Goal: Transaction & Acquisition: Obtain resource

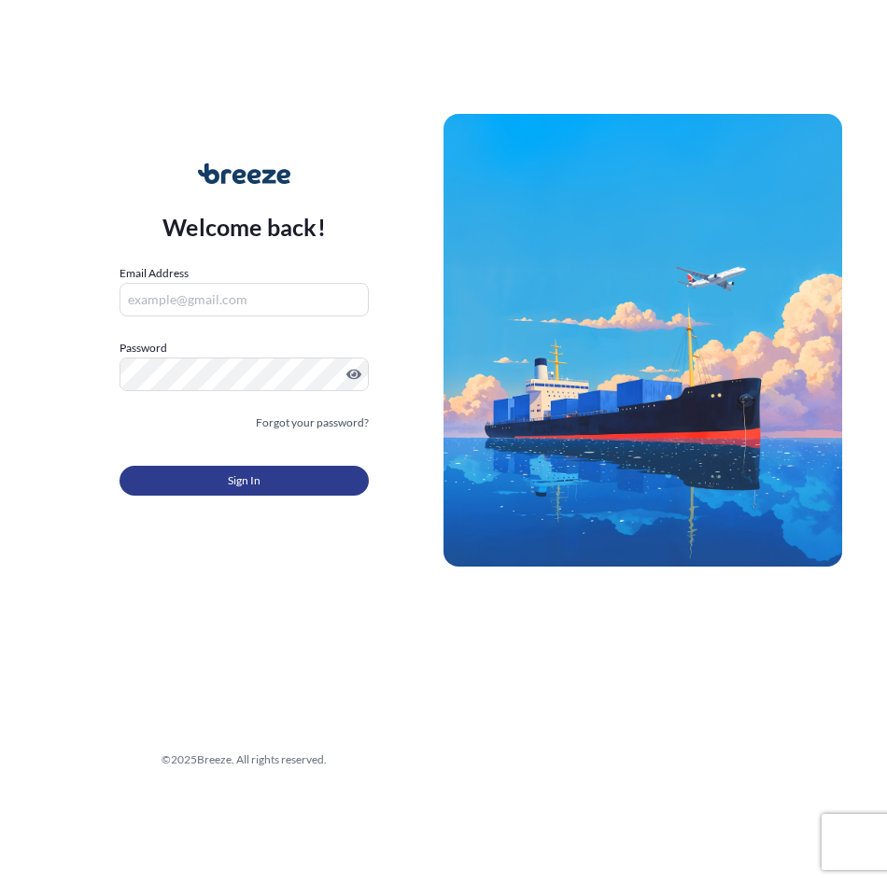
type input "[EMAIL_ADDRESS][DOMAIN_NAME]"
click at [197, 471] on button "Sign In" at bounding box center [243, 481] width 249 height 30
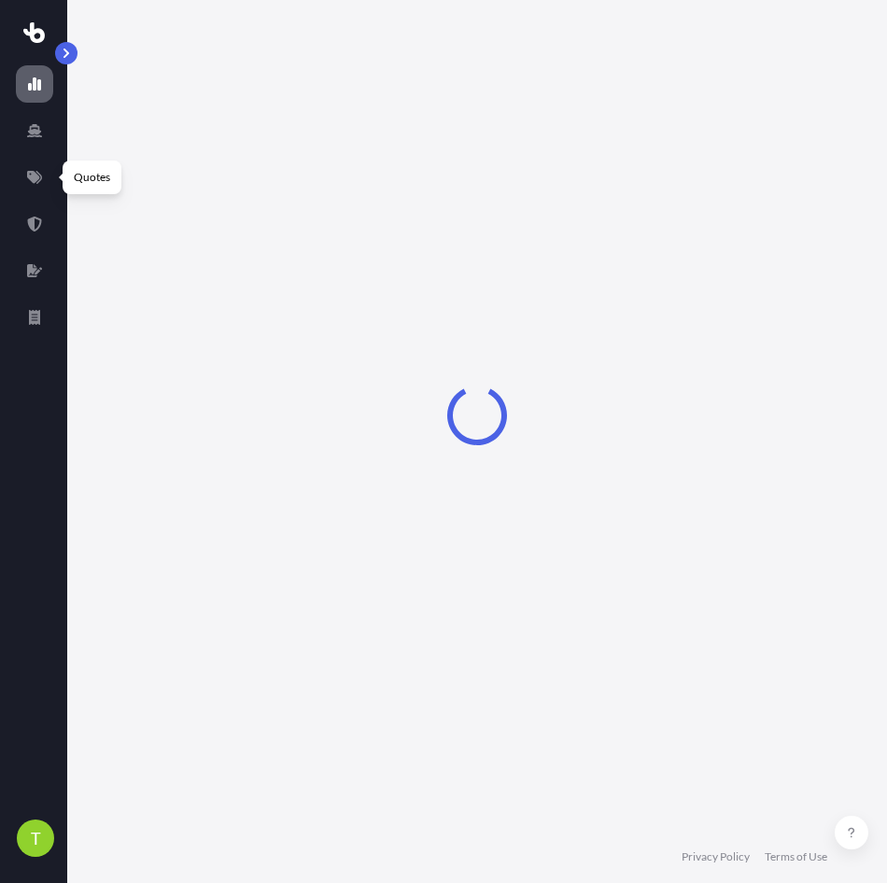
select select "2025"
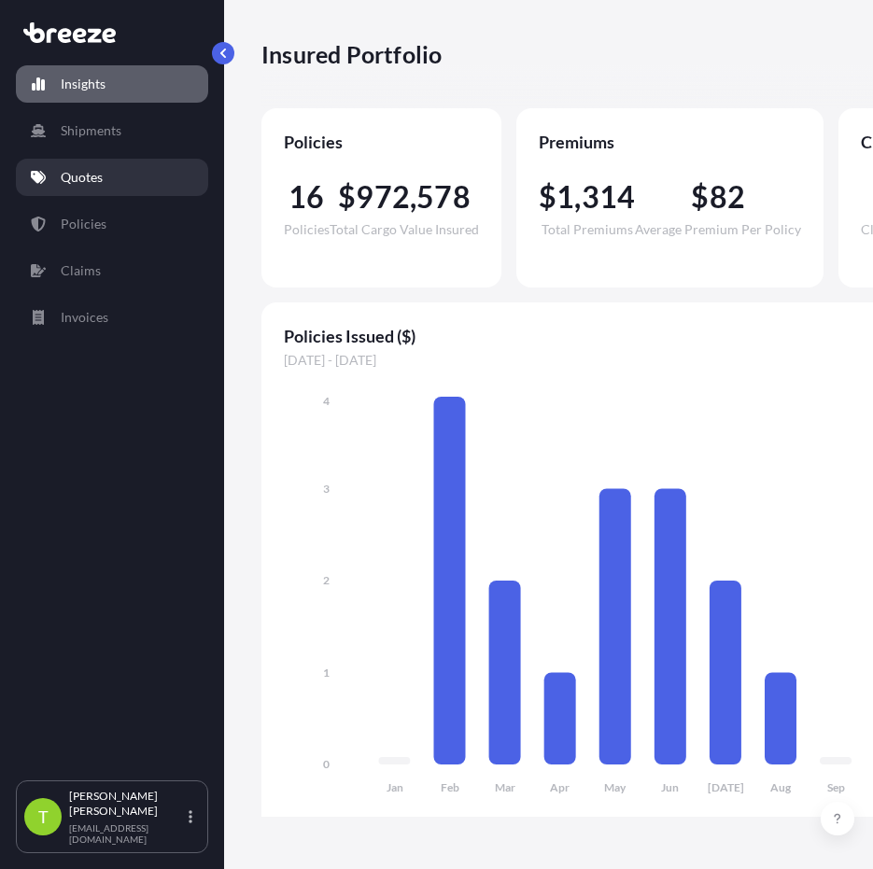
click at [94, 189] on link "Quotes" at bounding box center [112, 177] width 192 height 37
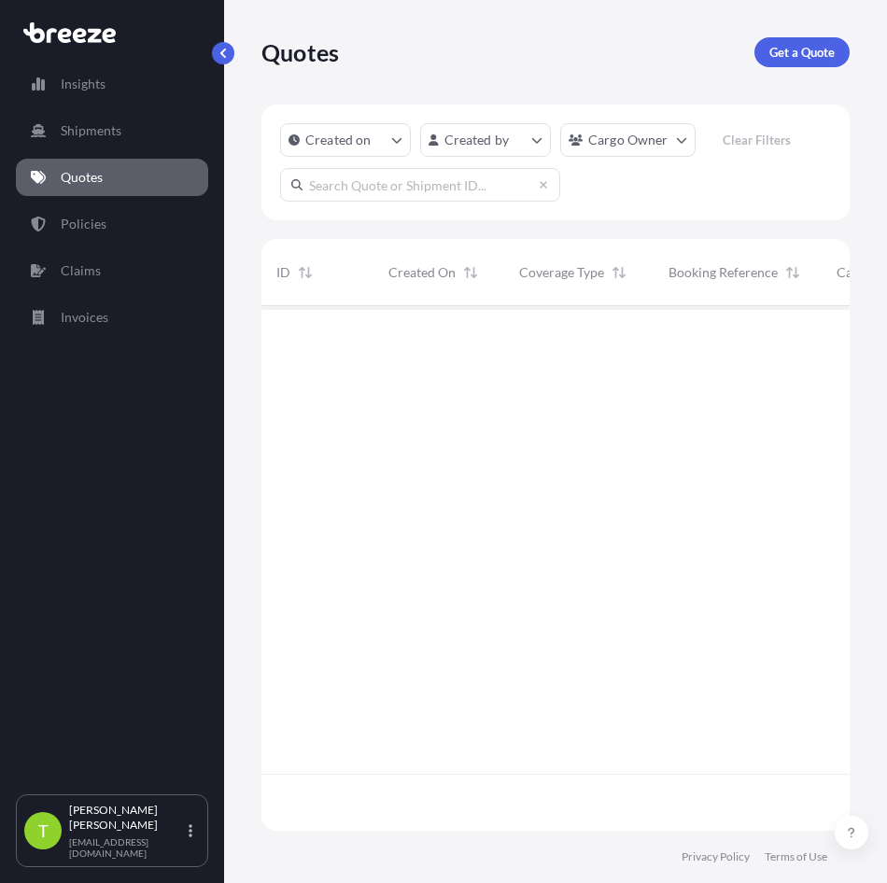
scroll to position [578, 574]
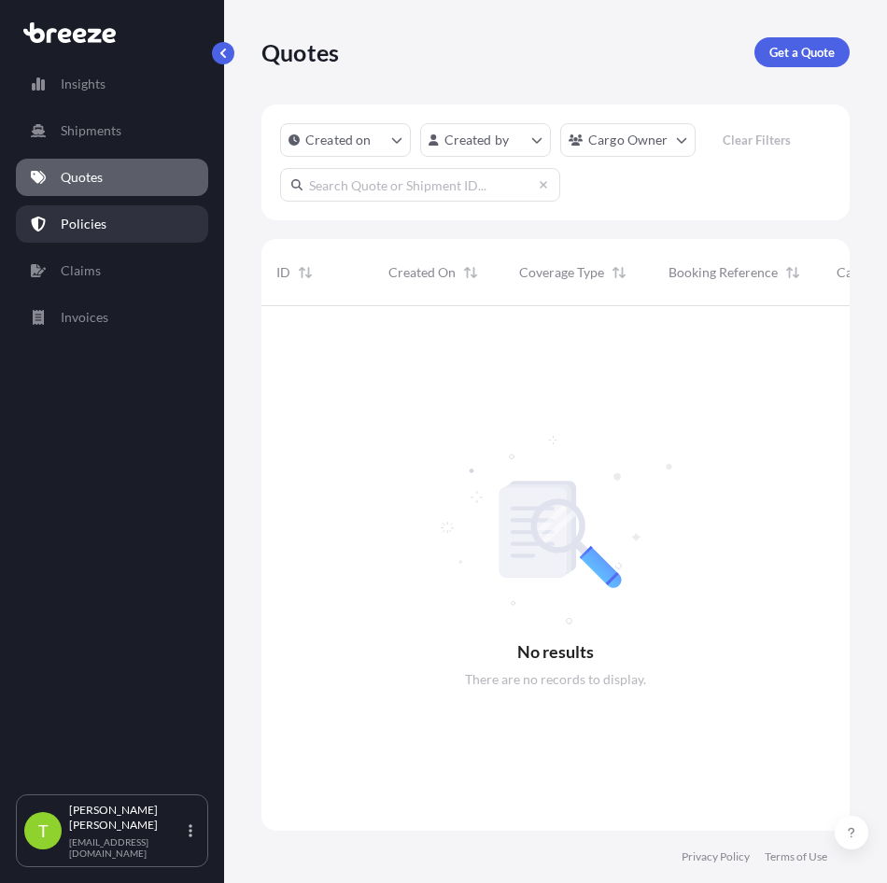
click at [96, 232] on p "Policies" at bounding box center [84, 224] width 46 height 19
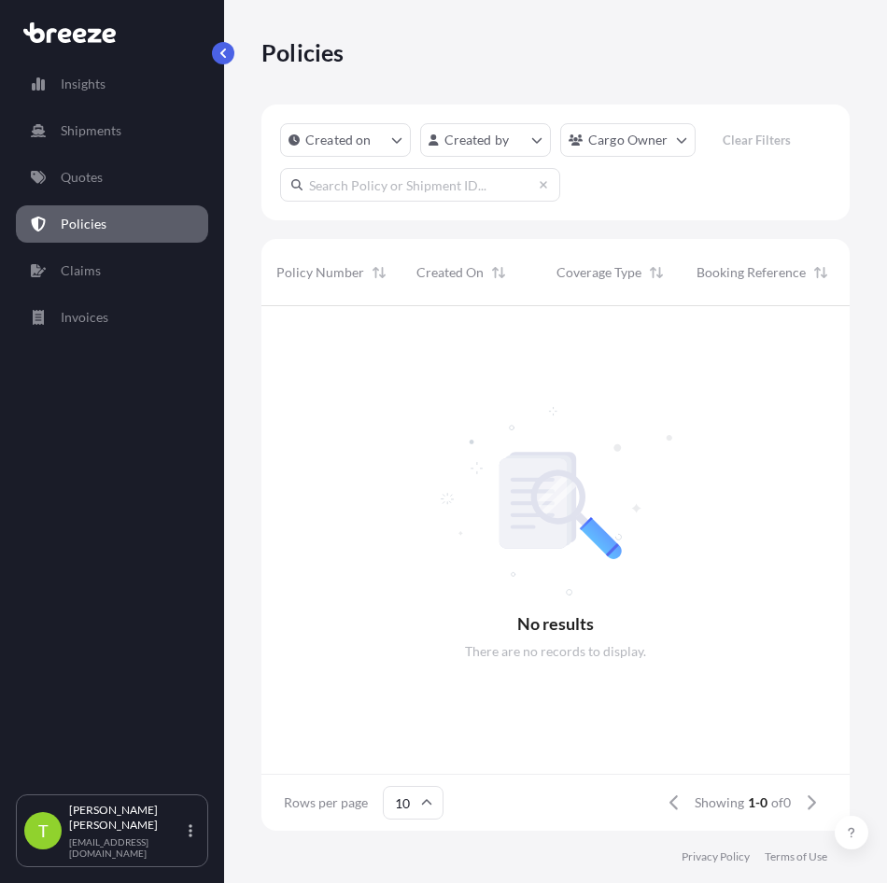
scroll to position [521, 574]
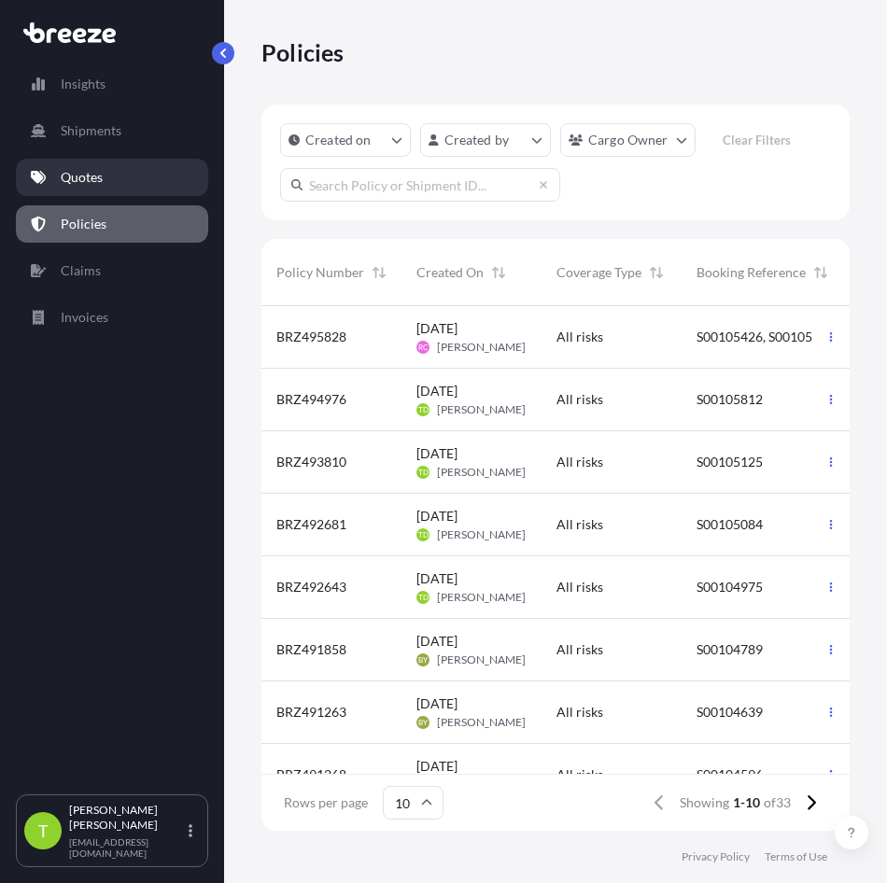
click at [103, 171] on p "Quotes" at bounding box center [82, 177] width 42 height 19
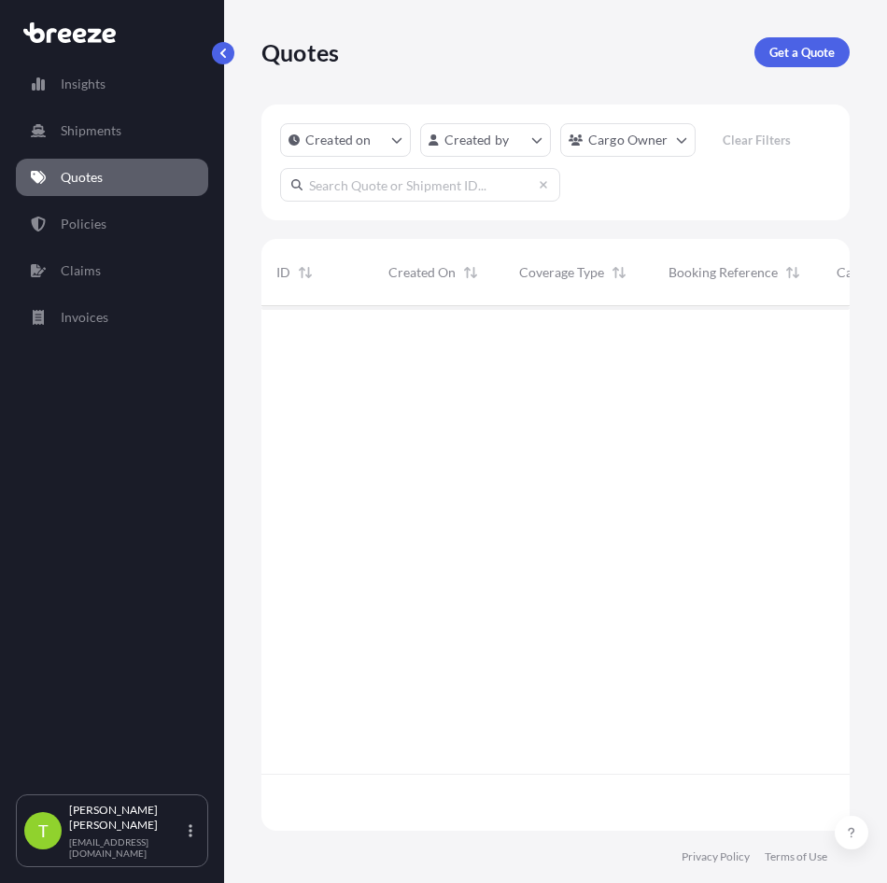
scroll to position [521, 574]
click at [814, 57] on p "Get a Quote" at bounding box center [801, 52] width 65 height 19
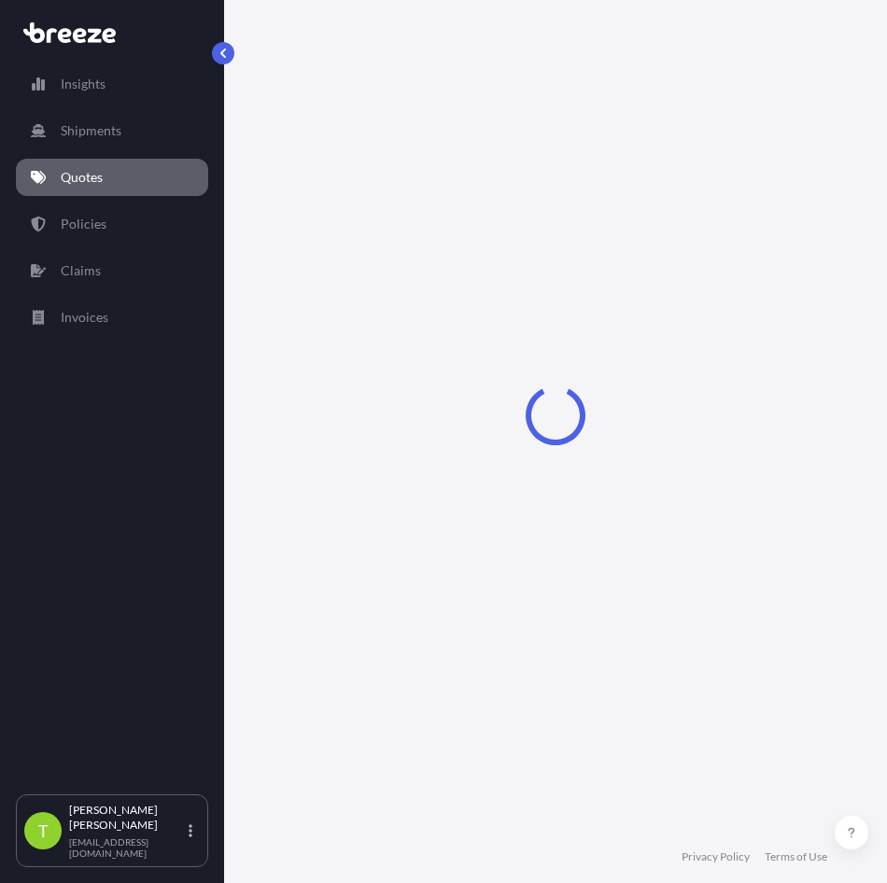
select select "Sea"
select select "1"
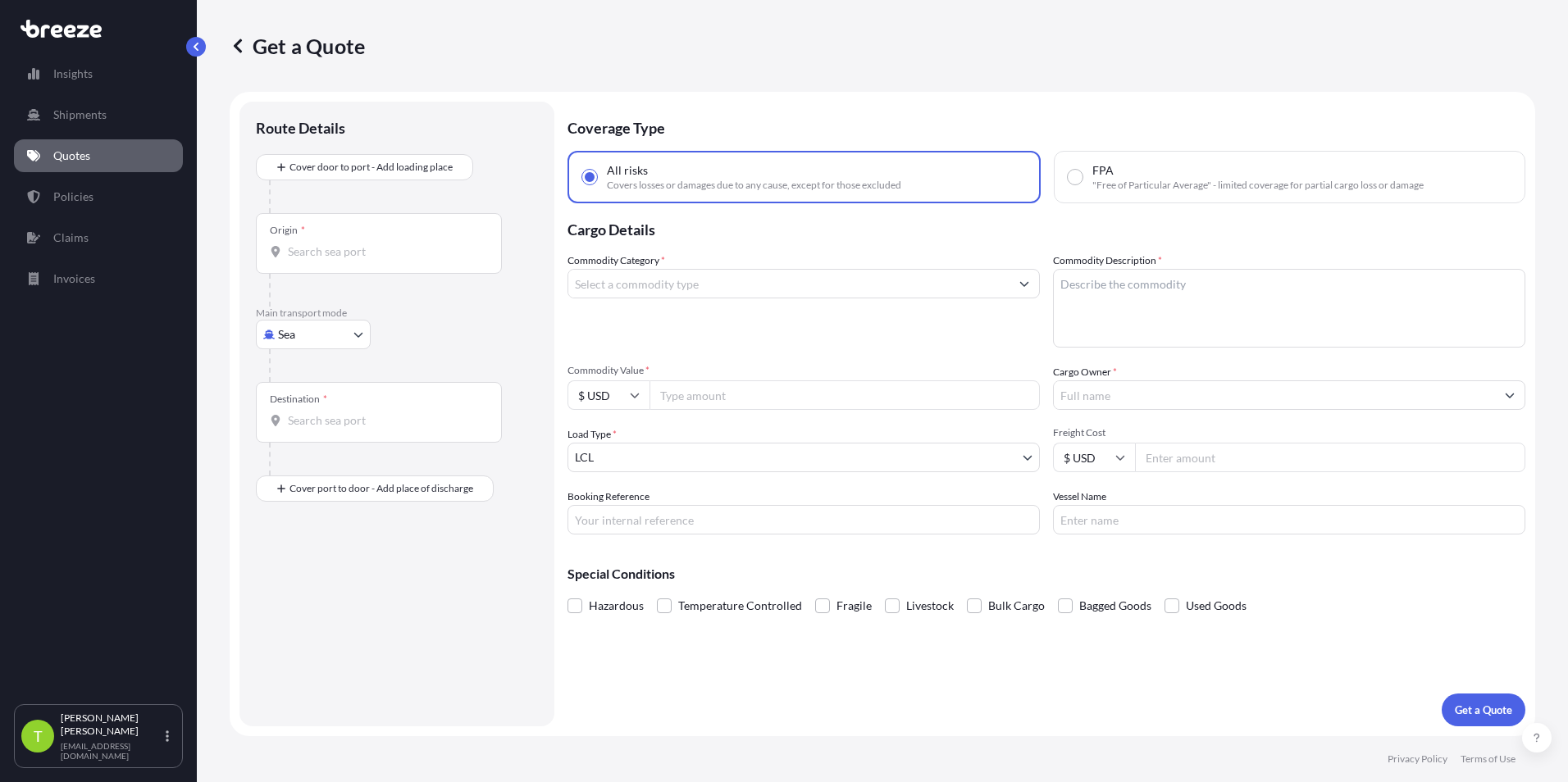
click at [356, 329] on body "Insights Shipments Quotes Policies Claims Invoices T [PERSON_NAME] [EMAIL_ADDRE…" at bounding box center [784, 391] width 1568 height 782
click at [319, 408] on div "Air" at bounding box center [314, 407] width 102 height 30
select select "Air"
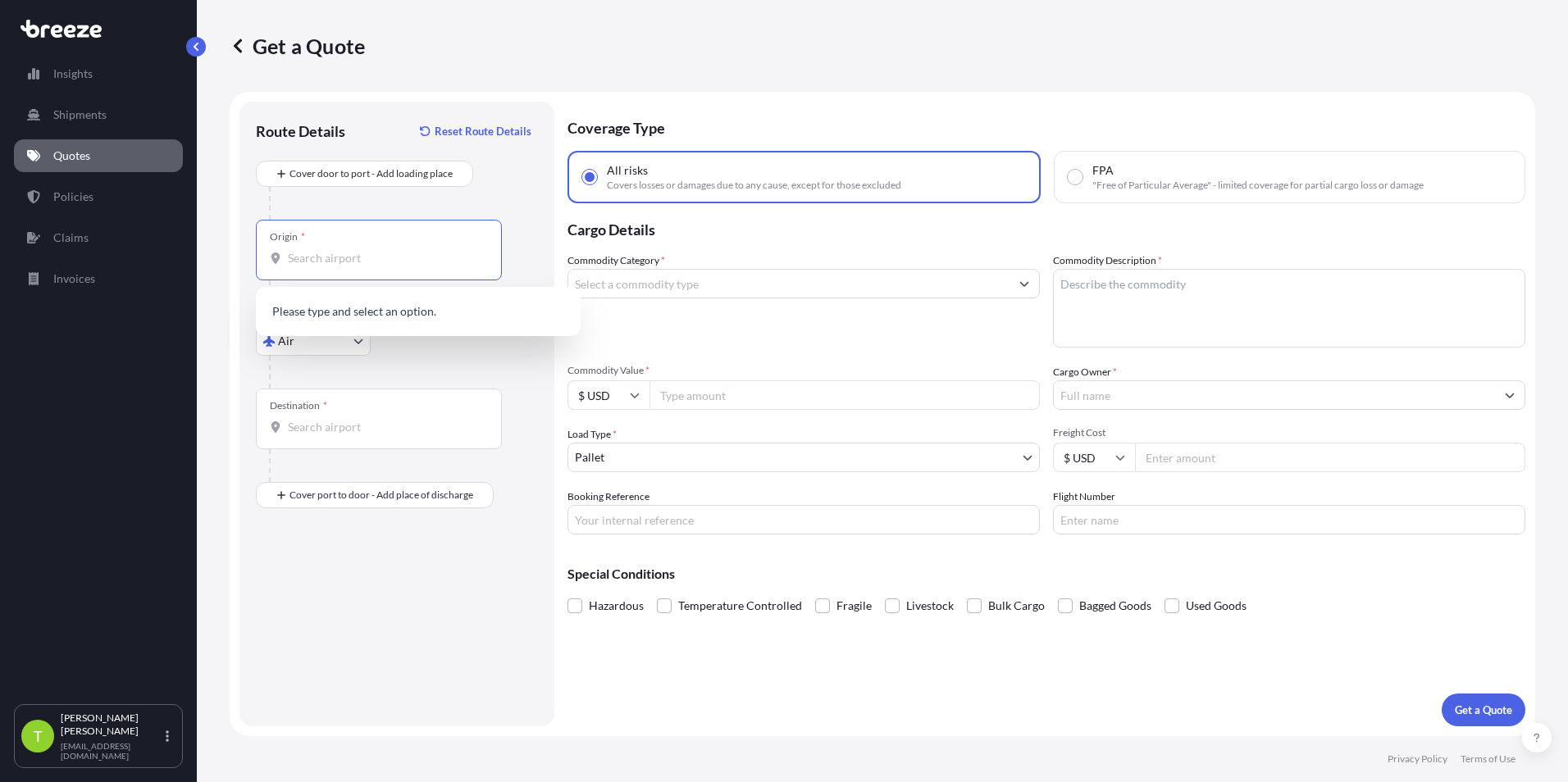
click at [341, 256] on input "Origin *" at bounding box center [385, 258] width 193 height 17
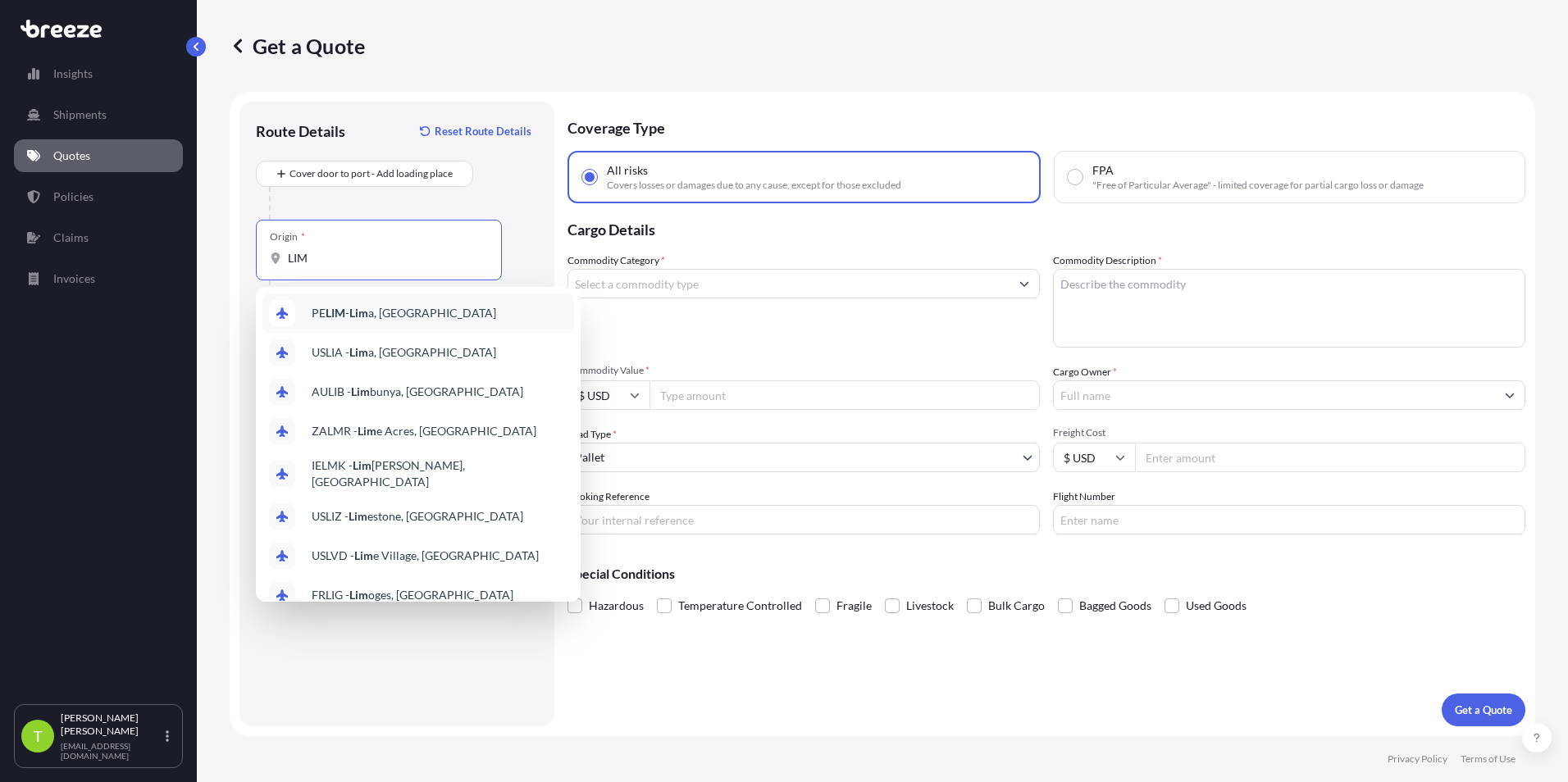
click at [387, 316] on span "[PERSON_NAME] a, [GEOGRAPHIC_DATA]" at bounding box center [404, 313] width 185 height 17
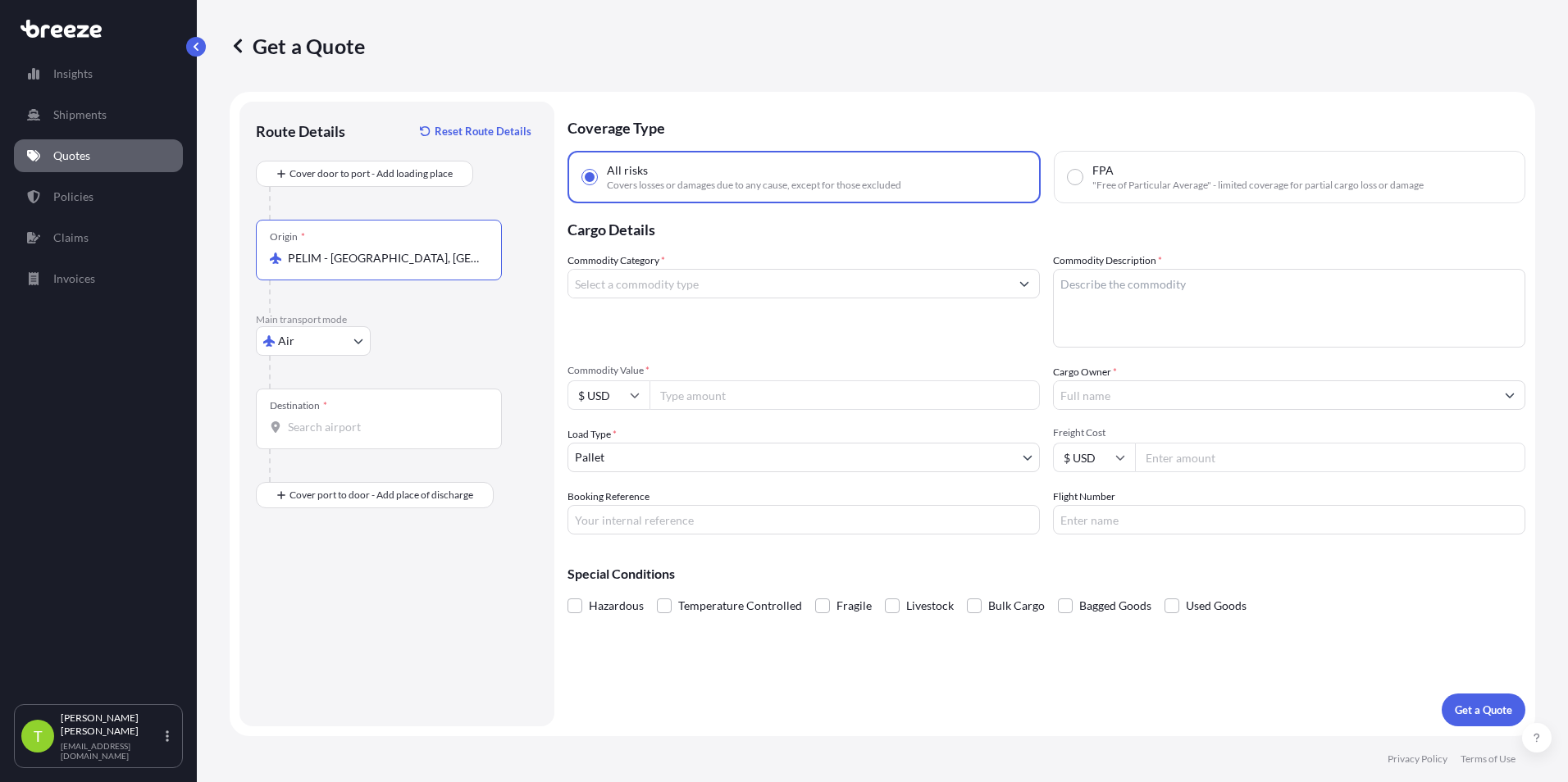
type input "PELIM - [GEOGRAPHIC_DATA], [GEOGRAPHIC_DATA]"
click at [315, 427] on input "Destination *" at bounding box center [385, 427] width 193 height 17
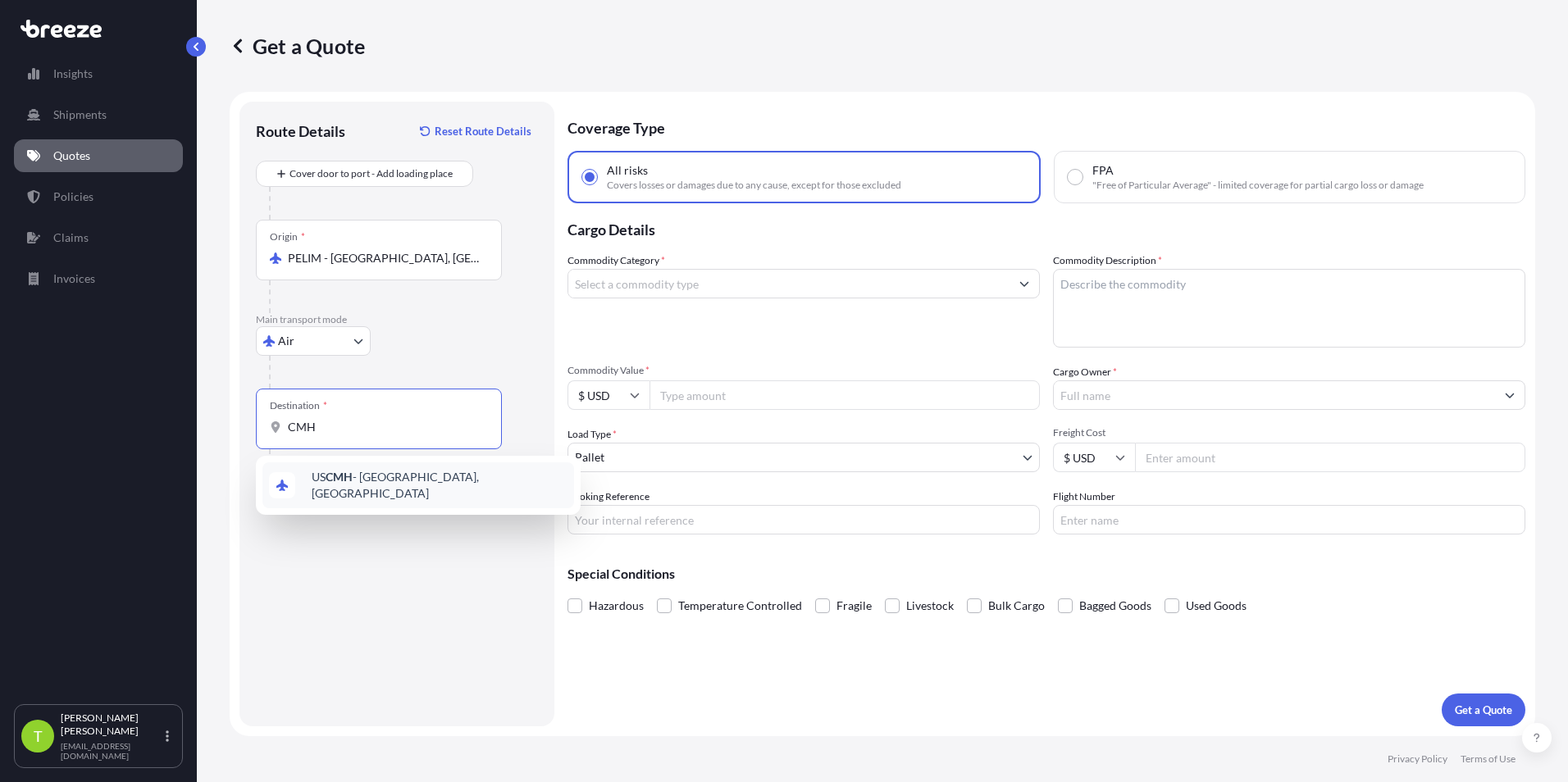
click at [415, 488] on span "US CMH - [GEOGRAPHIC_DATA], [GEOGRAPHIC_DATA]" at bounding box center [439, 485] width 256 height 33
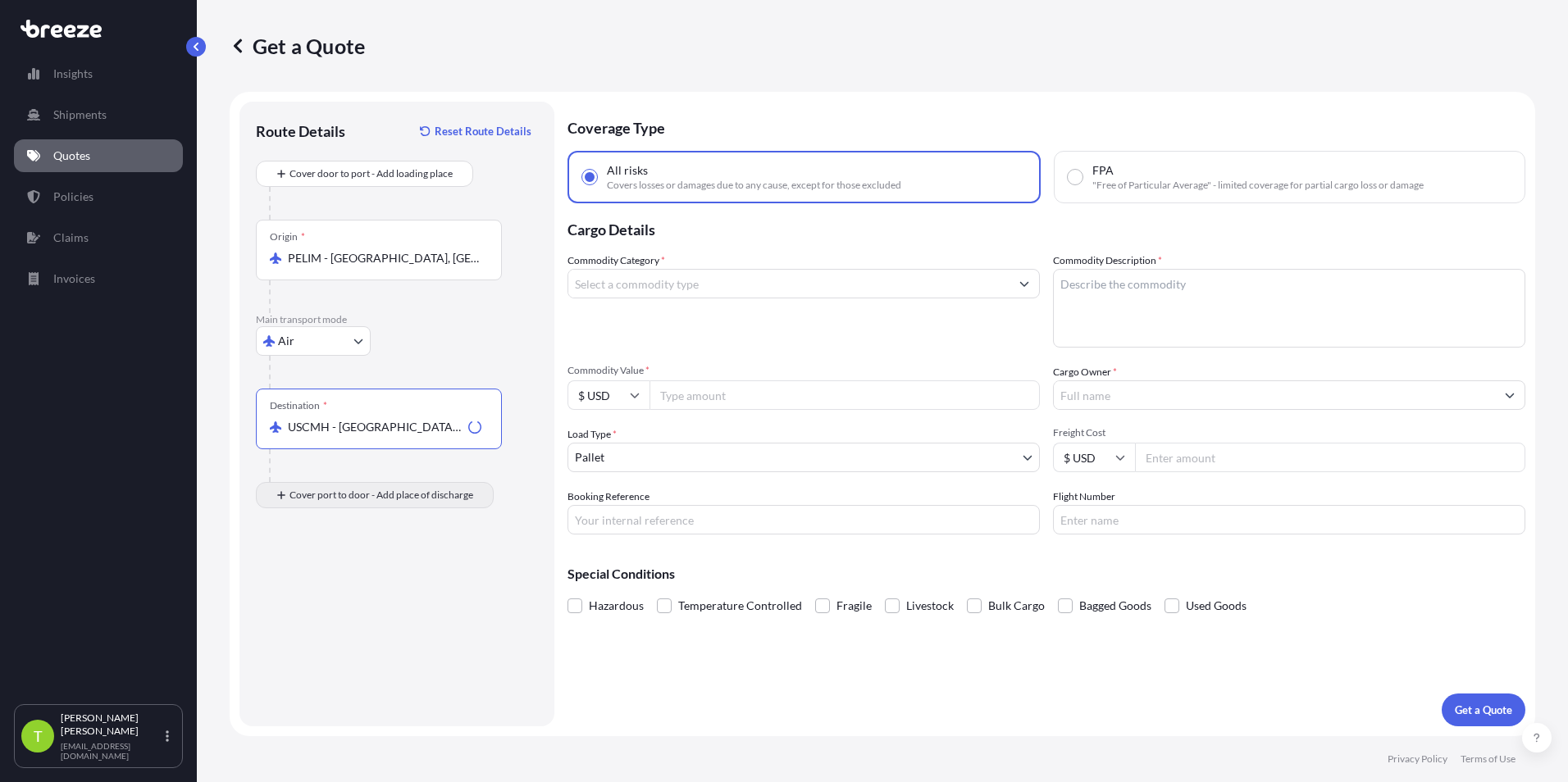
type input "USCMH - [GEOGRAPHIC_DATA], [GEOGRAPHIC_DATA]"
click at [313, 594] on div "Place of Discharge" at bounding box center [379, 575] width 246 height 61
click at [313, 591] on input "Place of Discharge" at bounding box center [385, 583] width 193 height 17
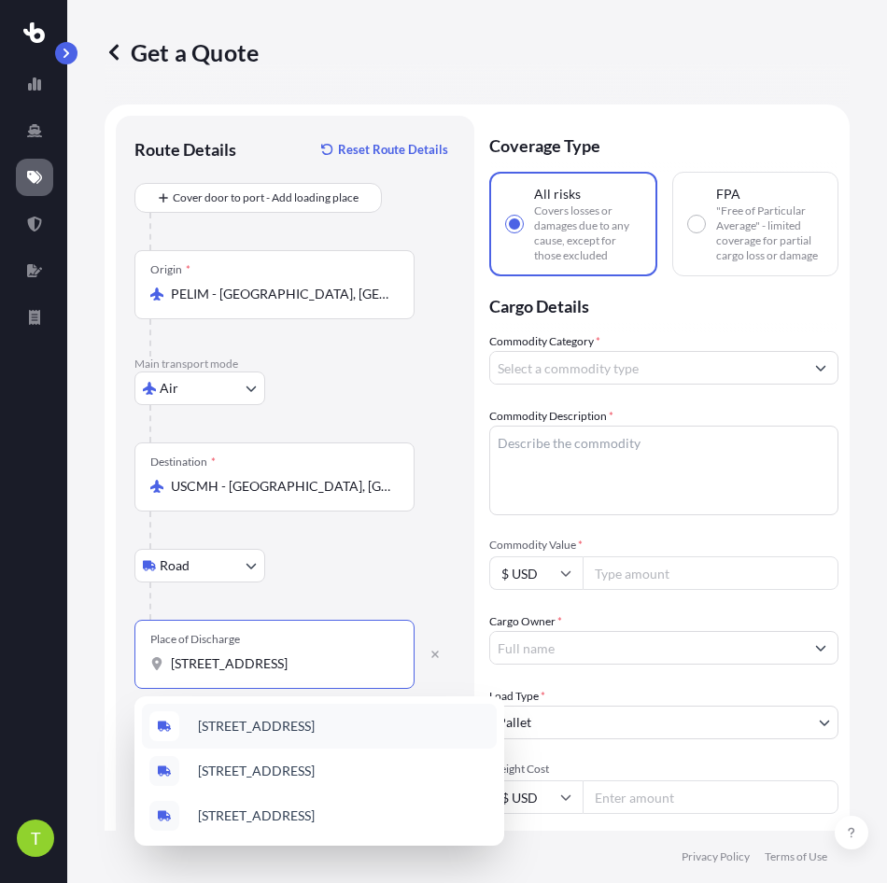
click at [315, 734] on span "[STREET_ADDRESS]" at bounding box center [256, 726] width 117 height 19
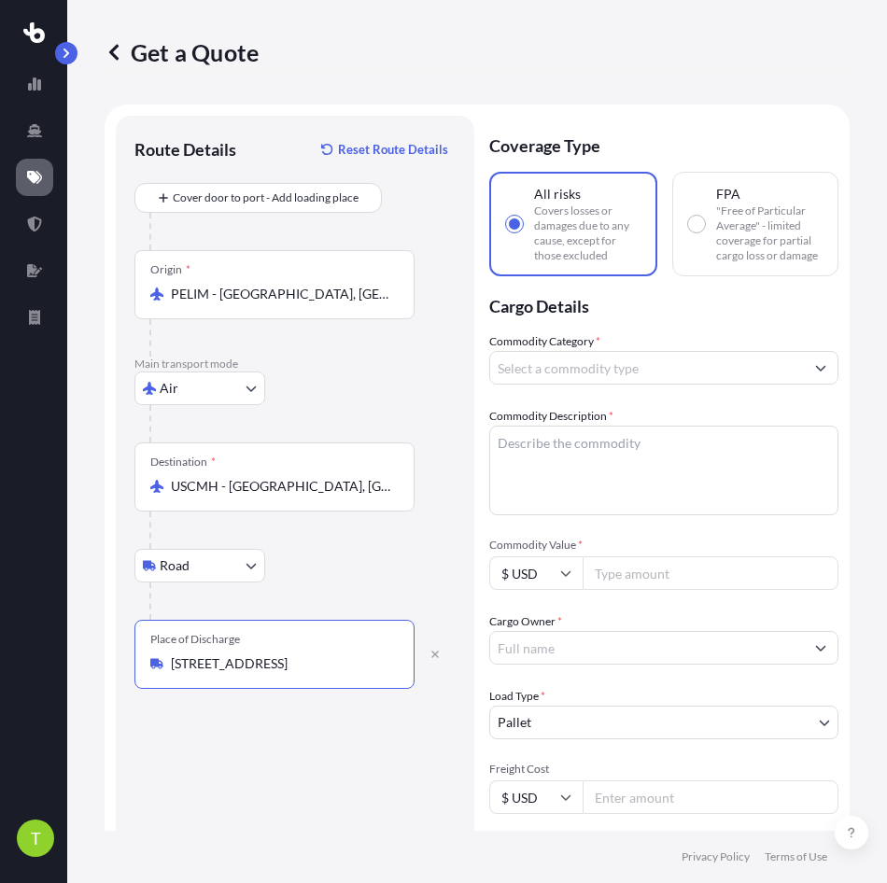
type input "[STREET_ADDRESS]"
click at [609, 381] on input "Commodity Category *" at bounding box center [647, 368] width 314 height 34
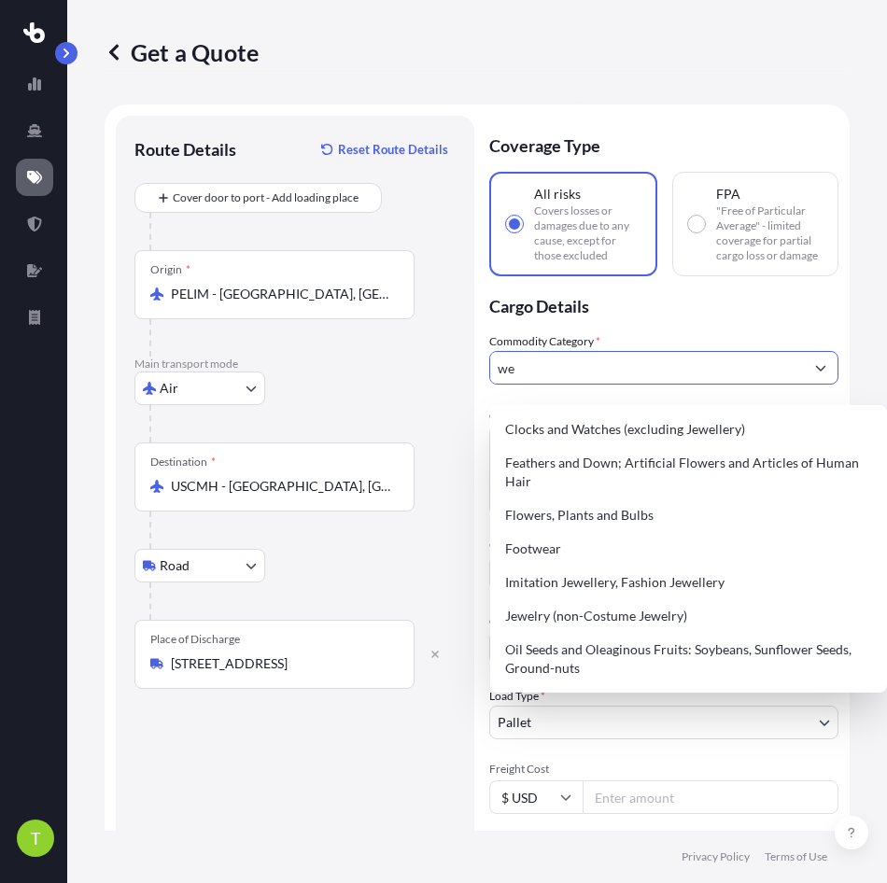
type input "w"
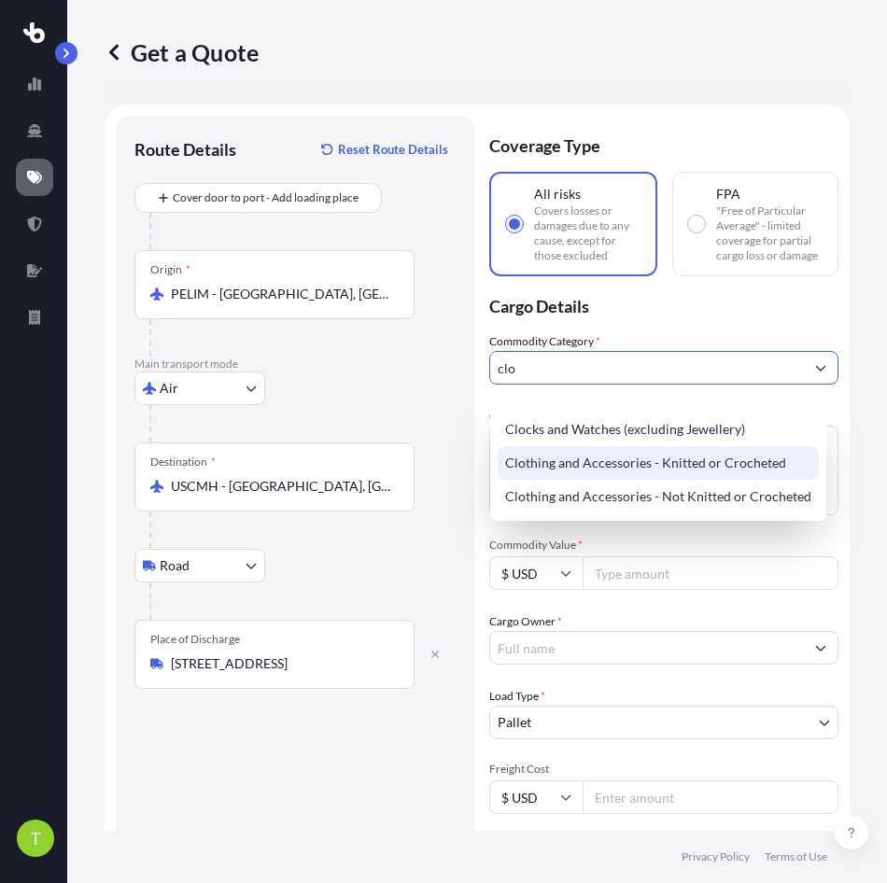
click at [699, 464] on div "Clothing and Accessories - Knitted or Crocheted" at bounding box center [657, 463] width 321 height 34
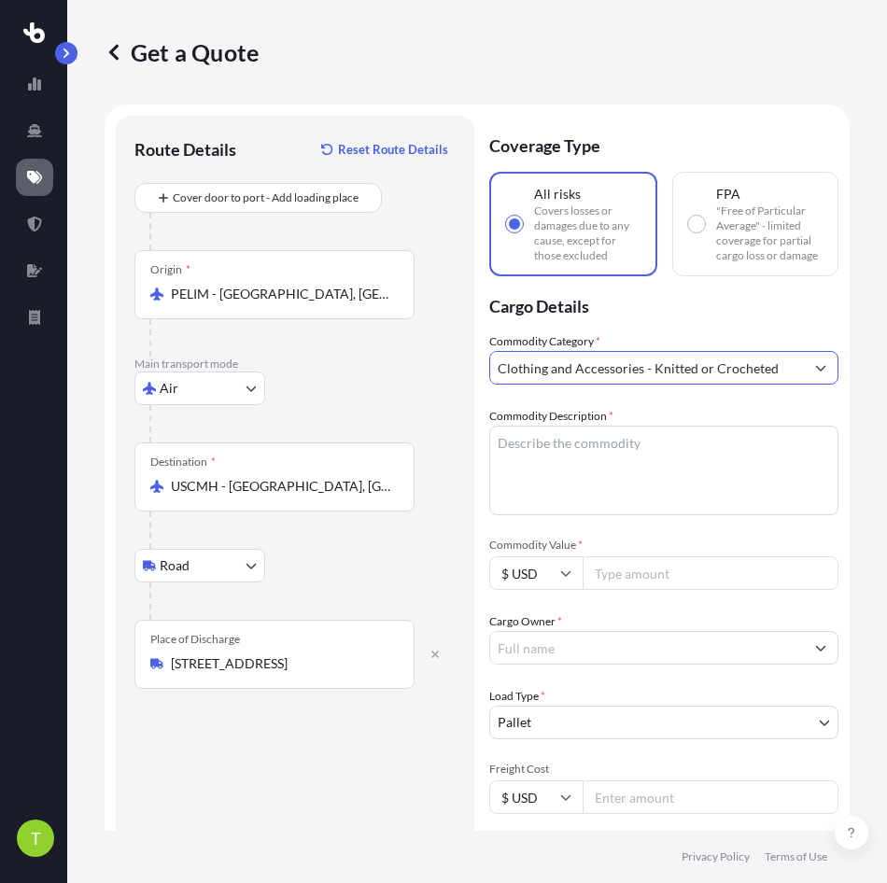
type input "Clothing and Accessories - Knitted or Crocheted"
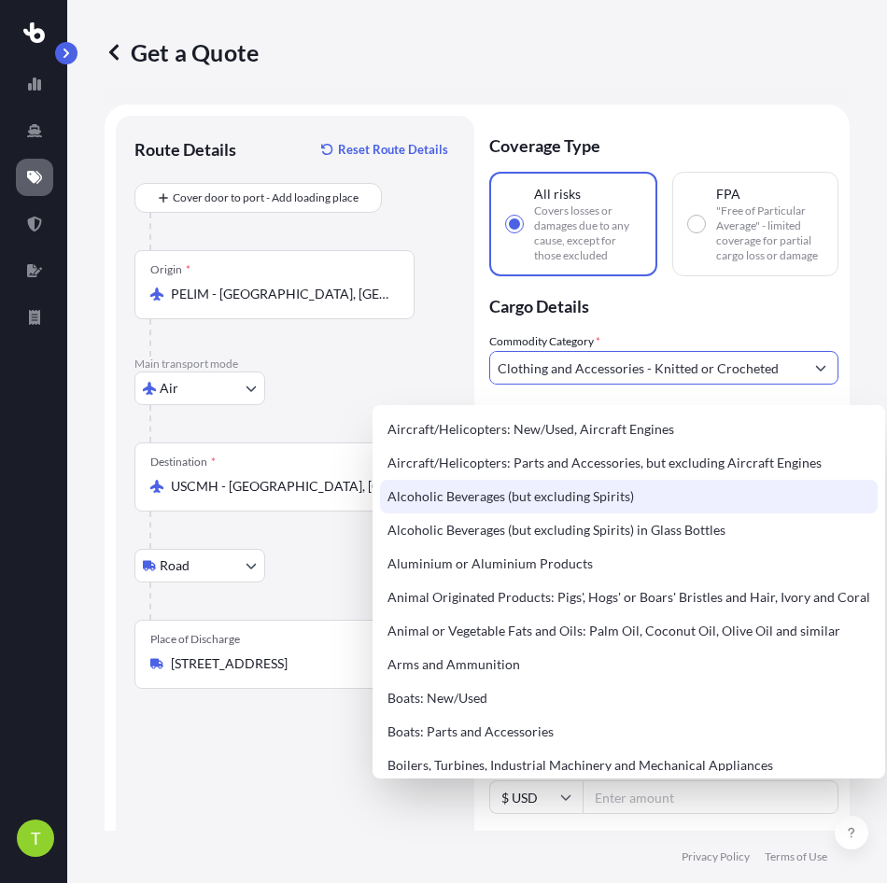
click at [324, 351] on div at bounding box center [281, 337] width 265 height 37
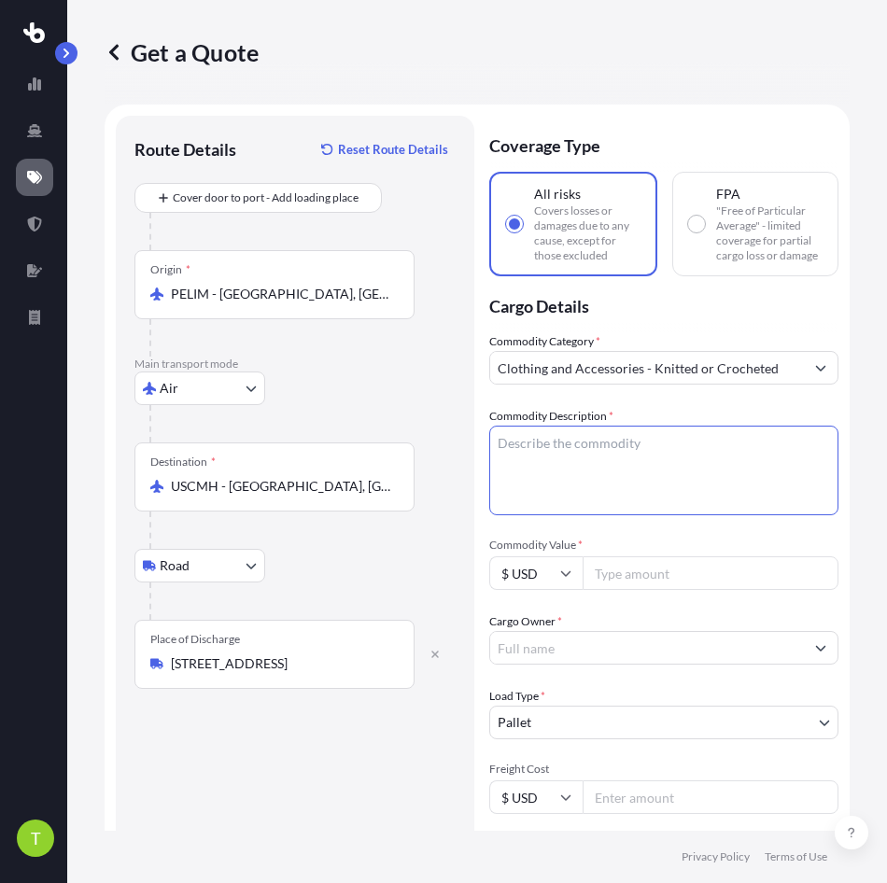
click at [571, 465] on textarea "Commodity Description *" at bounding box center [663, 471] width 349 height 90
paste textarea "DIRTY ROTTEN TOUGH T-SHIRT 100% COTTON TAKE THE REIGNS T-SHIRT 100% COTTON"
type textarea "DIRTY ROTTEN TOUGH T-SHIRT 100% COTTON TAKE THE REIGNS T-SHIRT 100% COTTON"
click at [815, 373] on icon "Show suggestions" at bounding box center [820, 367] width 11 height 11
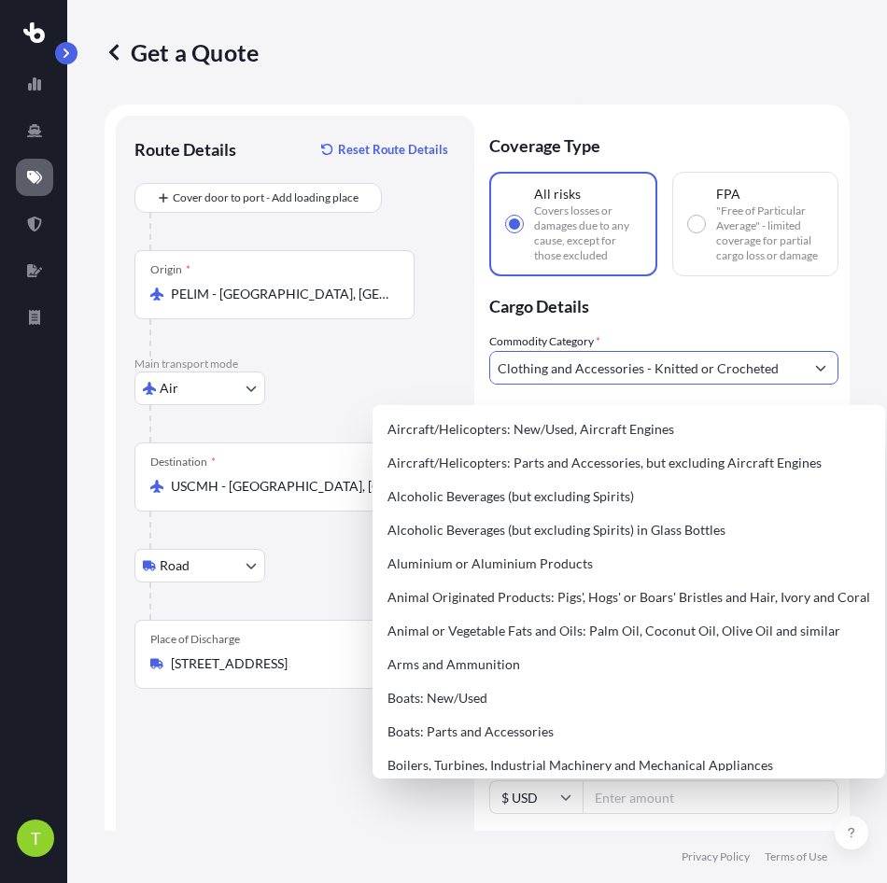
click at [816, 371] on icon "Show suggestions" at bounding box center [821, 369] width 10 height 6
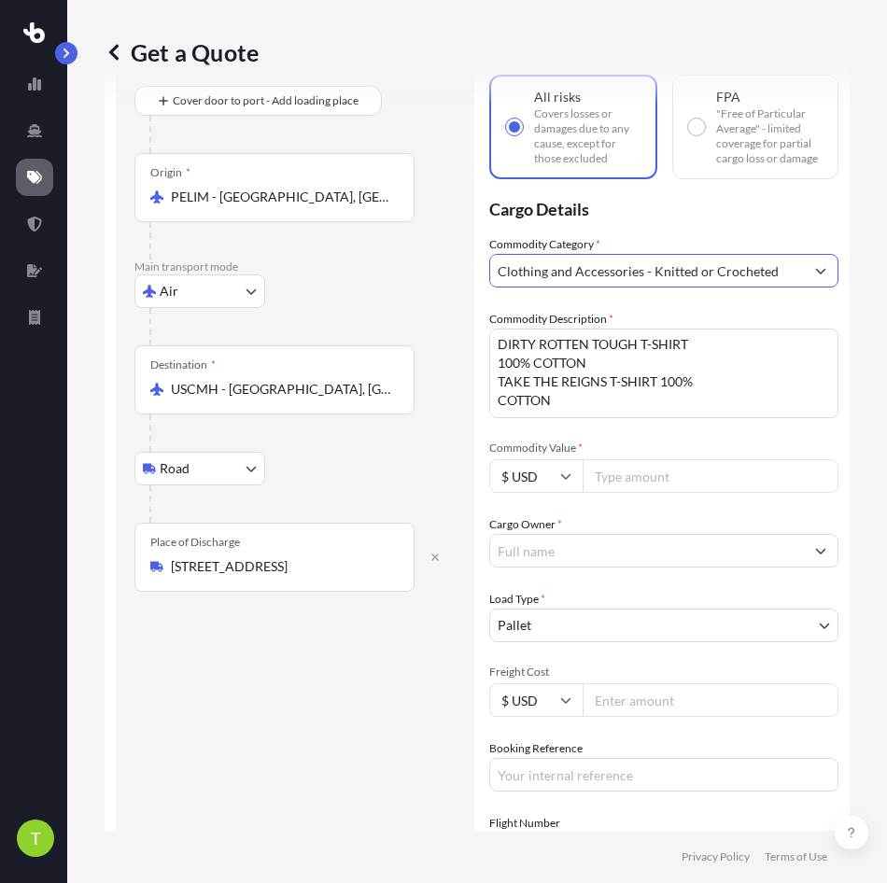
scroll to position [93, 0]
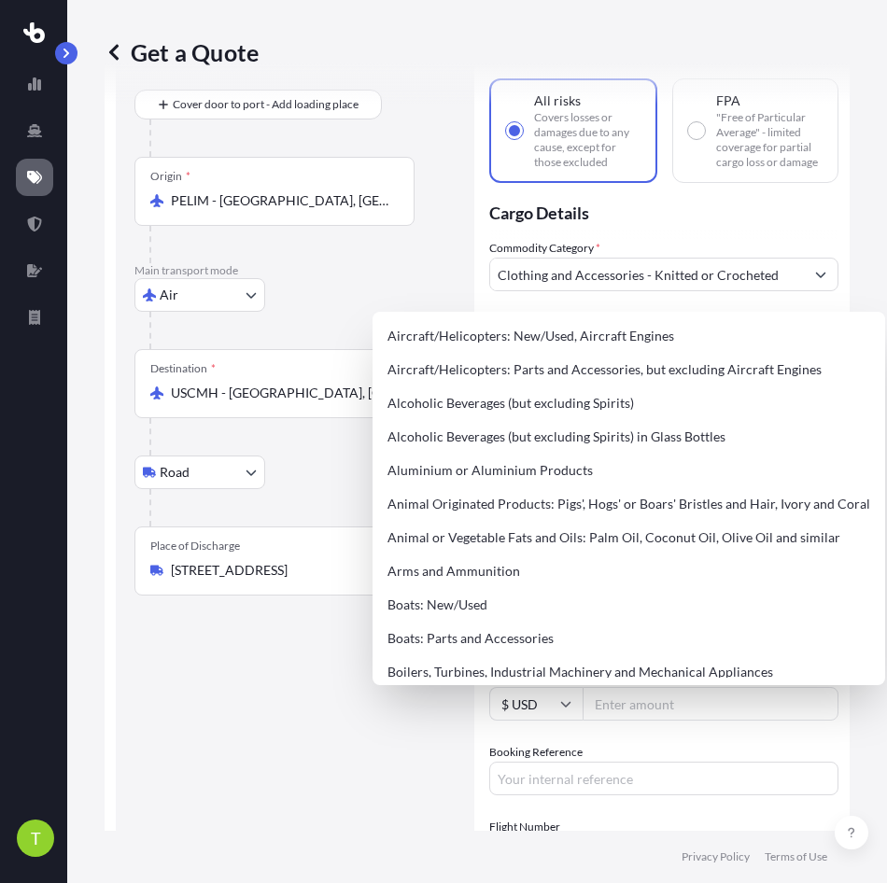
click at [343, 761] on div "Route Details Reset Route Details Cover door to port - Add loading place Place …" at bounding box center [294, 540] width 321 height 999
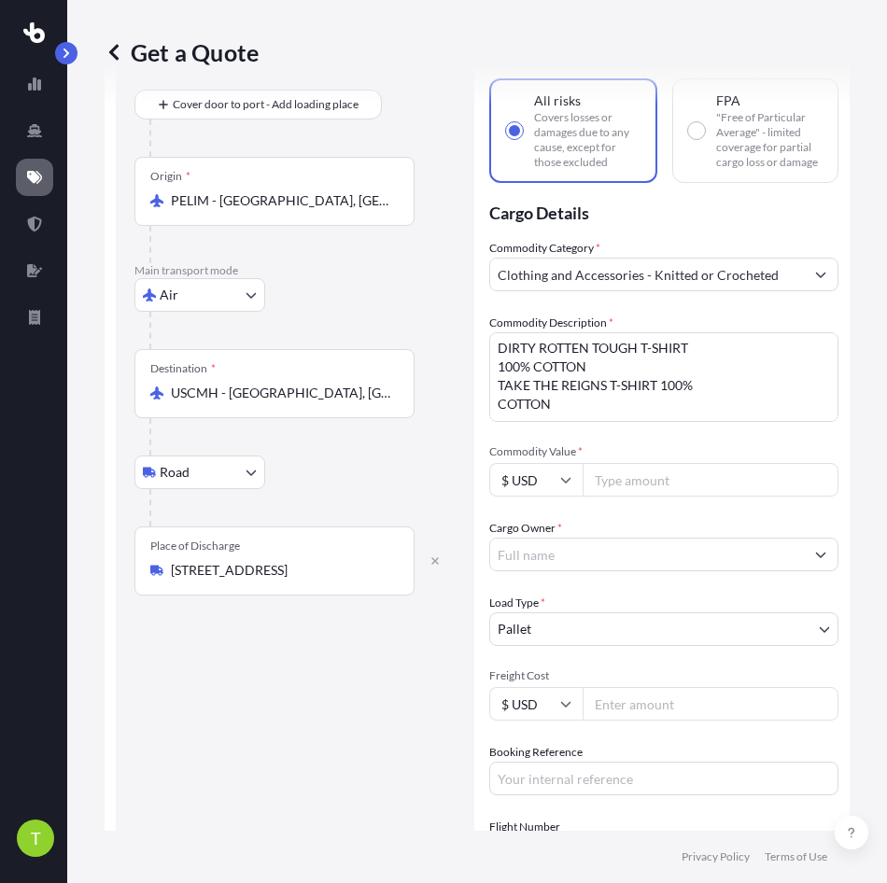
click at [698, 496] on input "Commodity Value *" at bounding box center [710, 480] width 256 height 34
type input "14363.38"
click at [601, 566] on input "Cargo Owner *" at bounding box center [647, 555] width 314 height 34
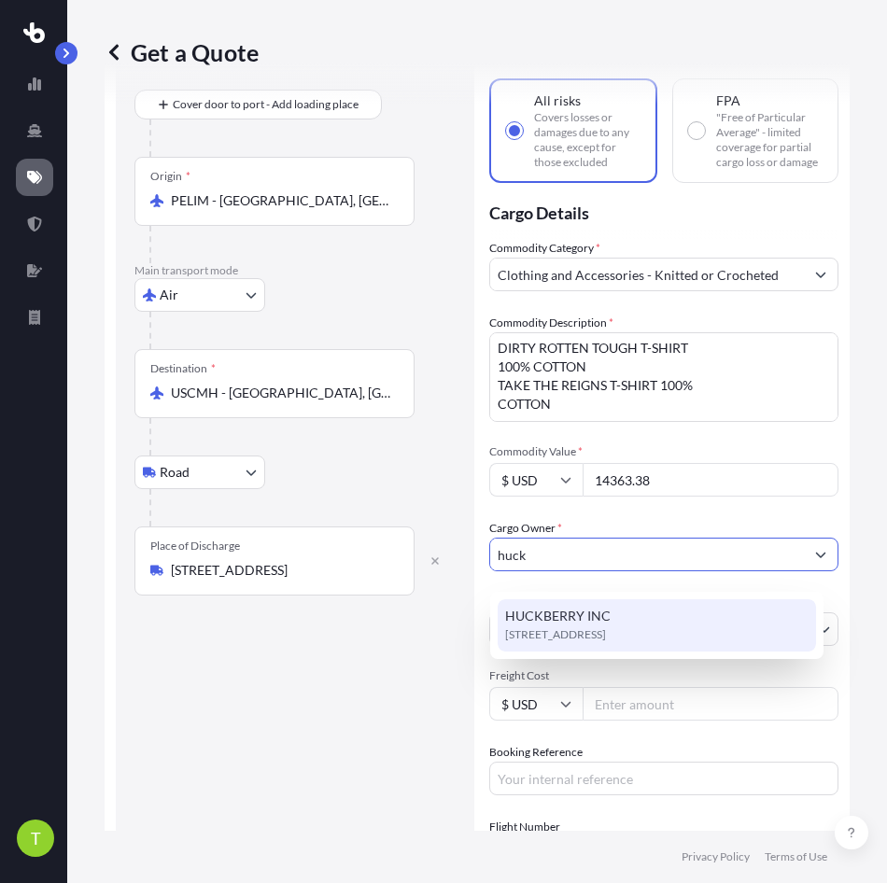
click at [606, 629] on span "[STREET_ADDRESS]" at bounding box center [555, 634] width 101 height 19
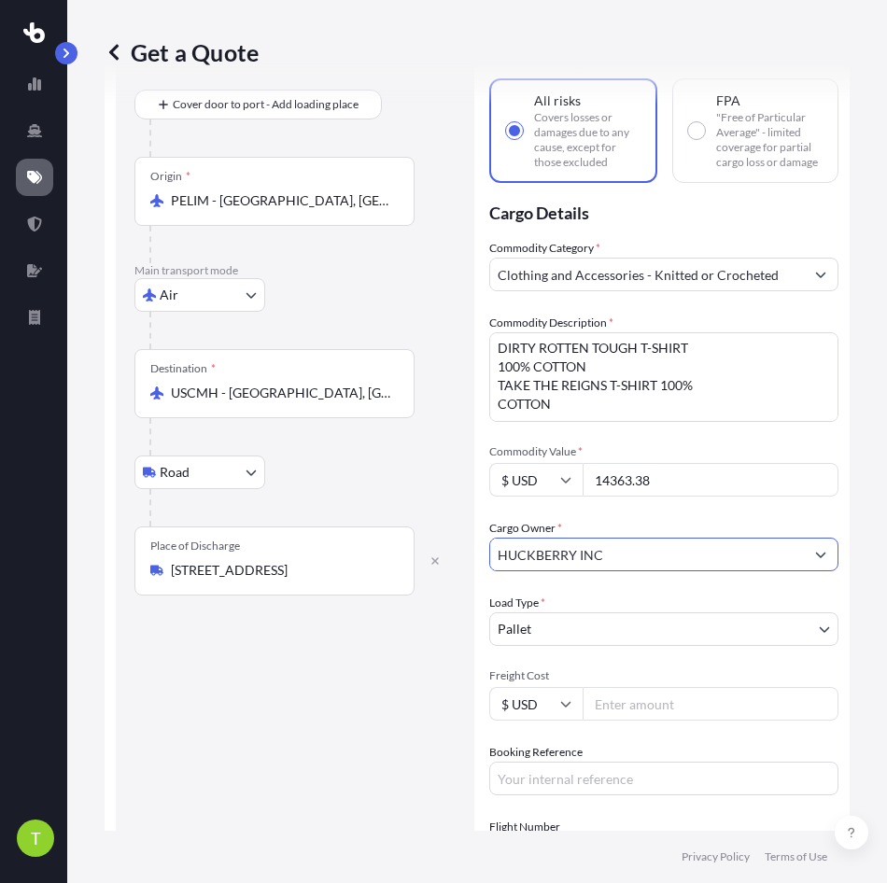
type input "HUCKBERRY INC"
click at [625, 641] on body "3 options available. 0 options available. 1 option available. T Get a Quote Rou…" at bounding box center [443, 441] width 887 height 883
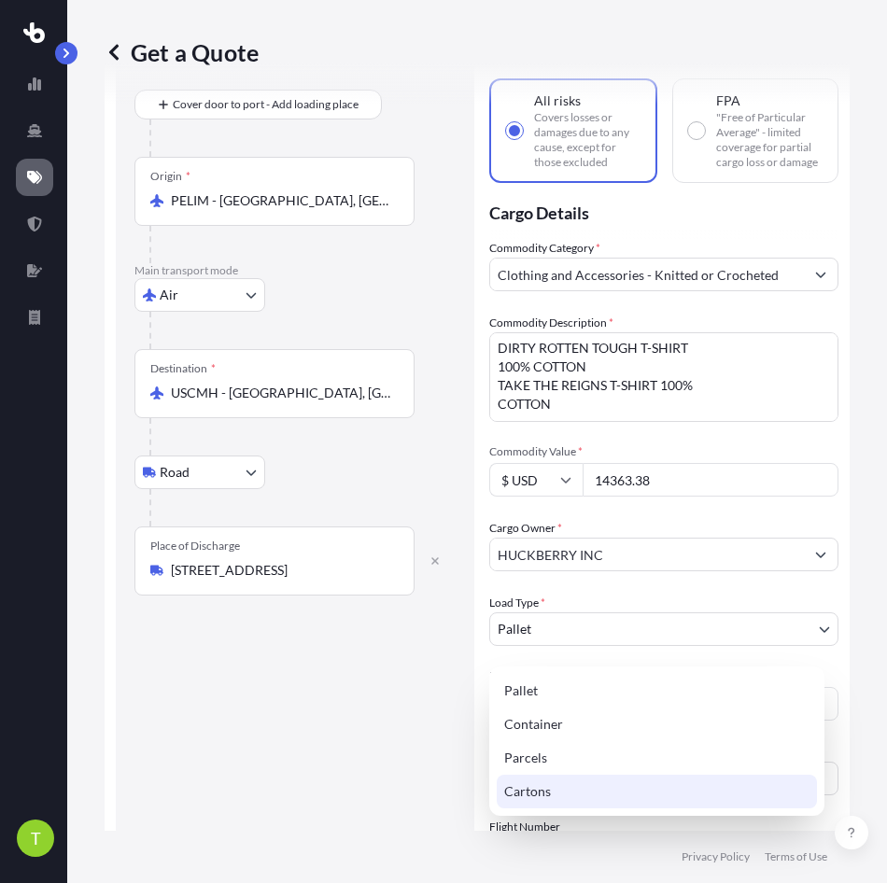
click at [571, 801] on div "Cartons" at bounding box center [656, 792] width 320 height 34
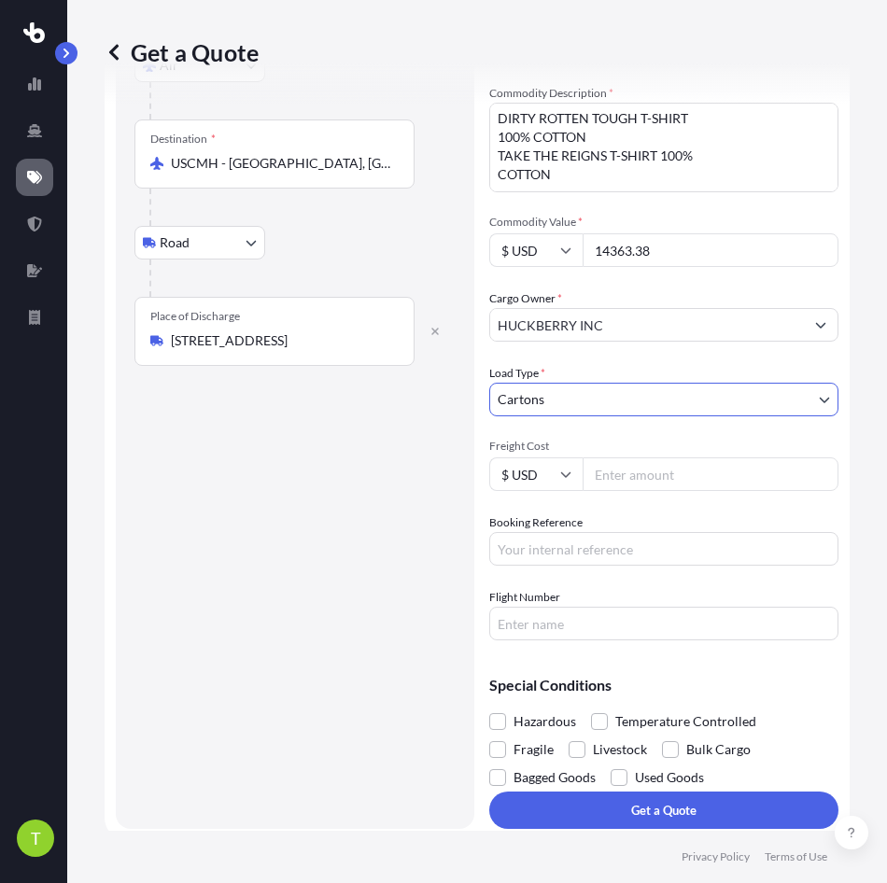
scroll to position [345, 0]
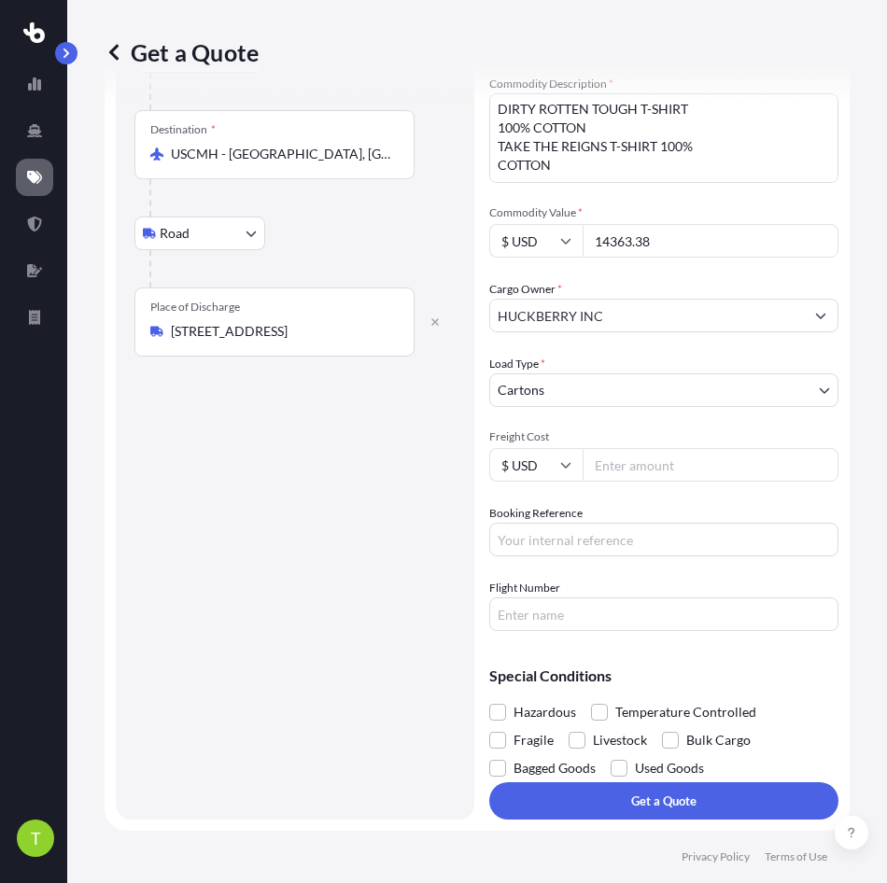
click at [246, 447] on div "Route Details Reset Route Details Cover door to port - Add loading place Place …" at bounding box center [294, 301] width 321 height 999
click at [613, 463] on input "Freight Cost" at bounding box center [710, 465] width 256 height 34
type input "2729.88"
click at [616, 543] on input "Booking Reference" at bounding box center [663, 540] width 349 height 34
paste input "S00106349"
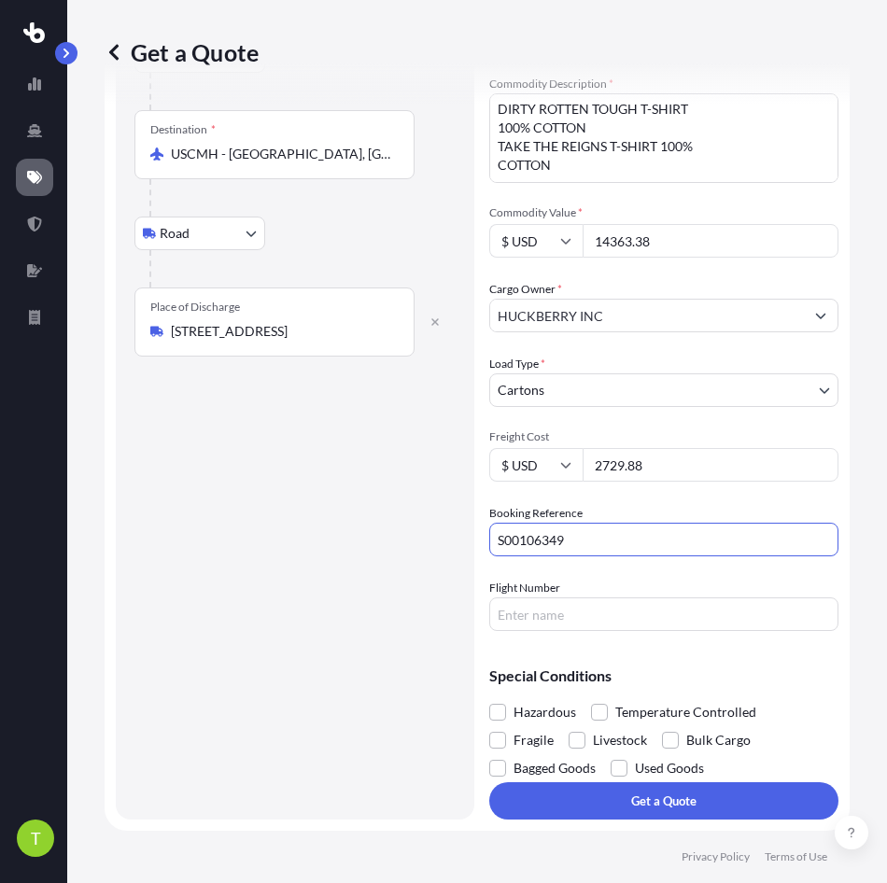
type input "S00106349"
click at [553, 598] on input "Flight Number" at bounding box center [663, 614] width 349 height 34
paste input "LA2468"
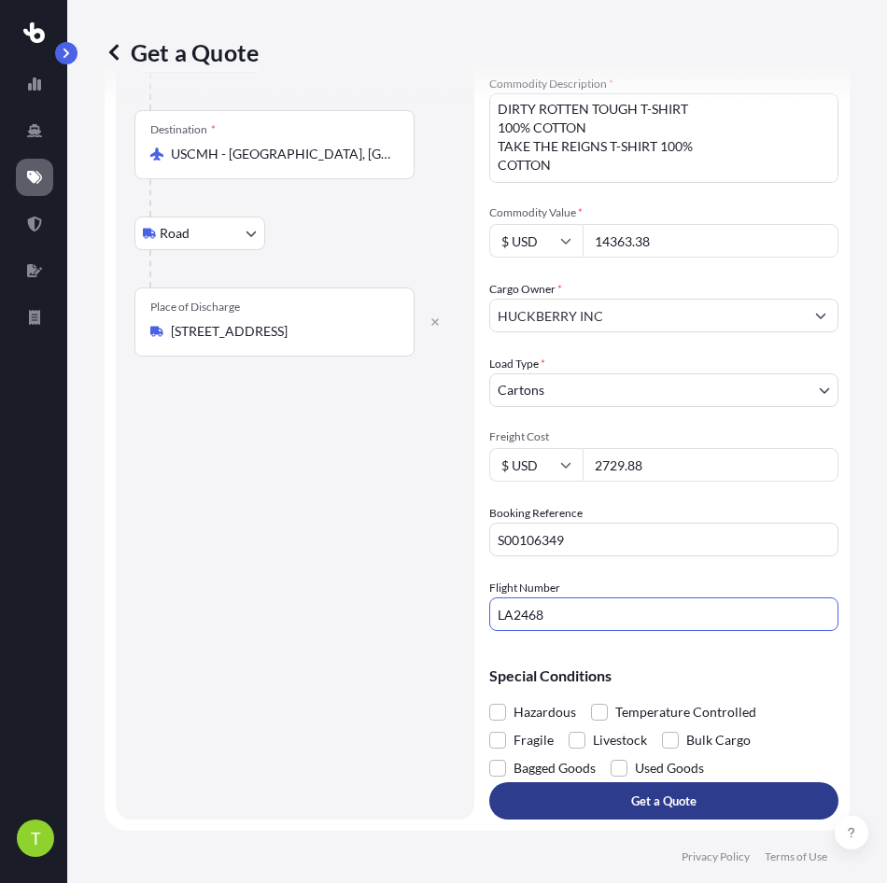
type input "LA2468"
click at [676, 807] on p "Get a Quote" at bounding box center [663, 800] width 65 height 19
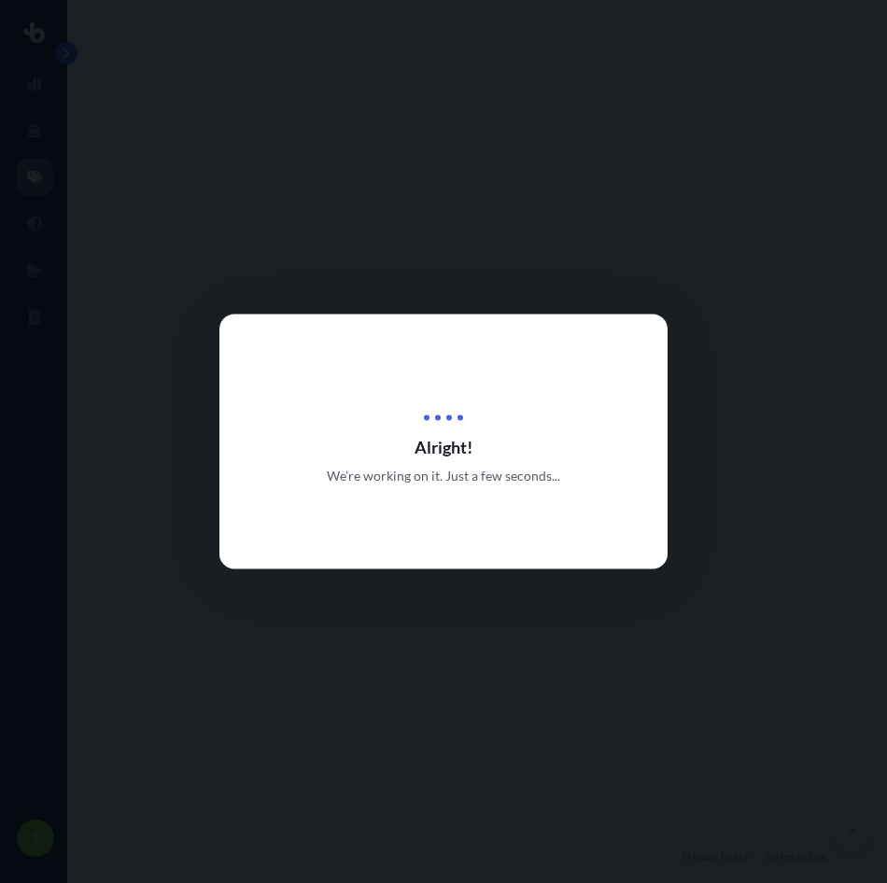
select select "Air"
select select "Road"
select select "4"
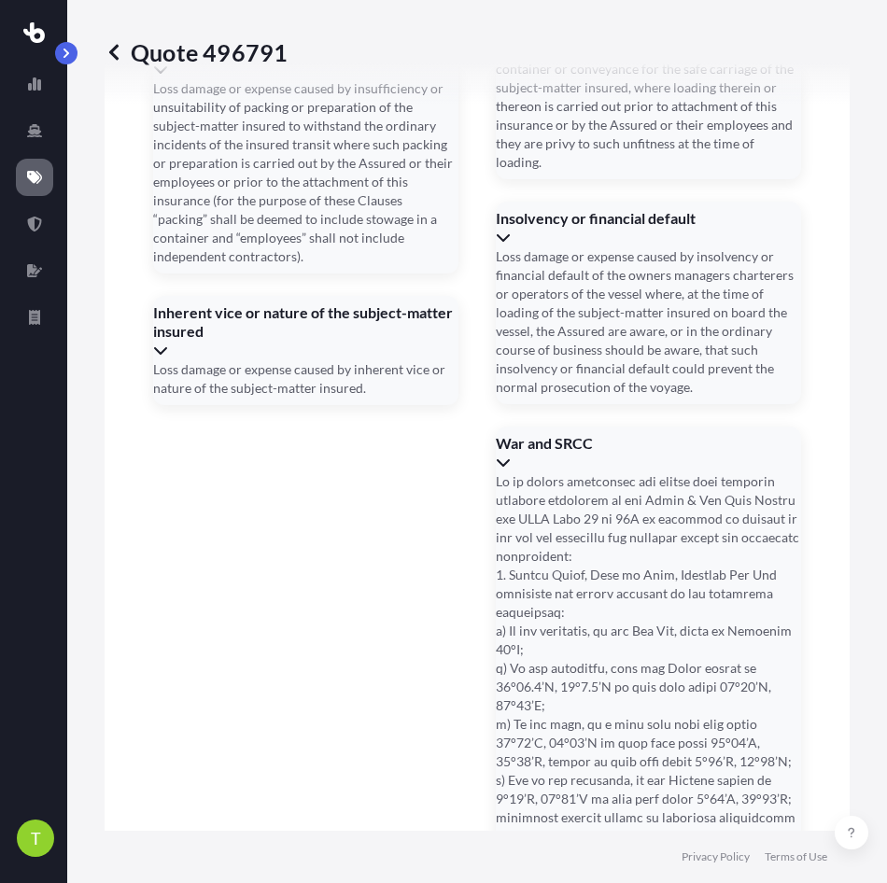
scroll to position [4173, 0]
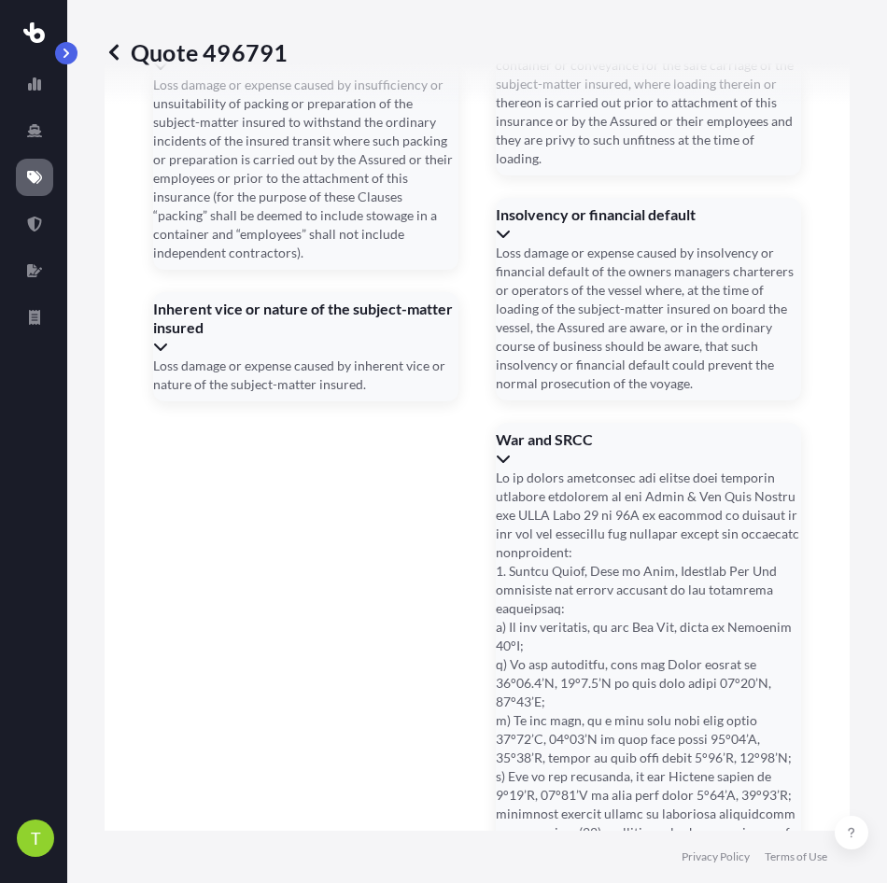
type input "[DATE]"
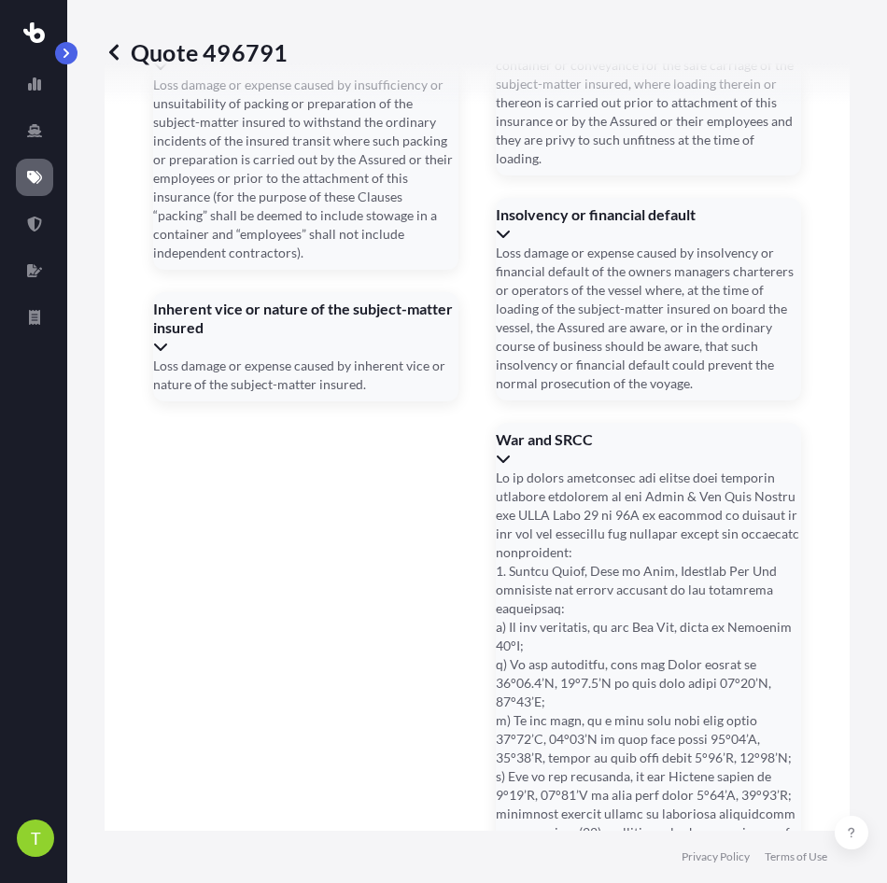
paste input "145 9987 0551"
type input "145 9987 0551"
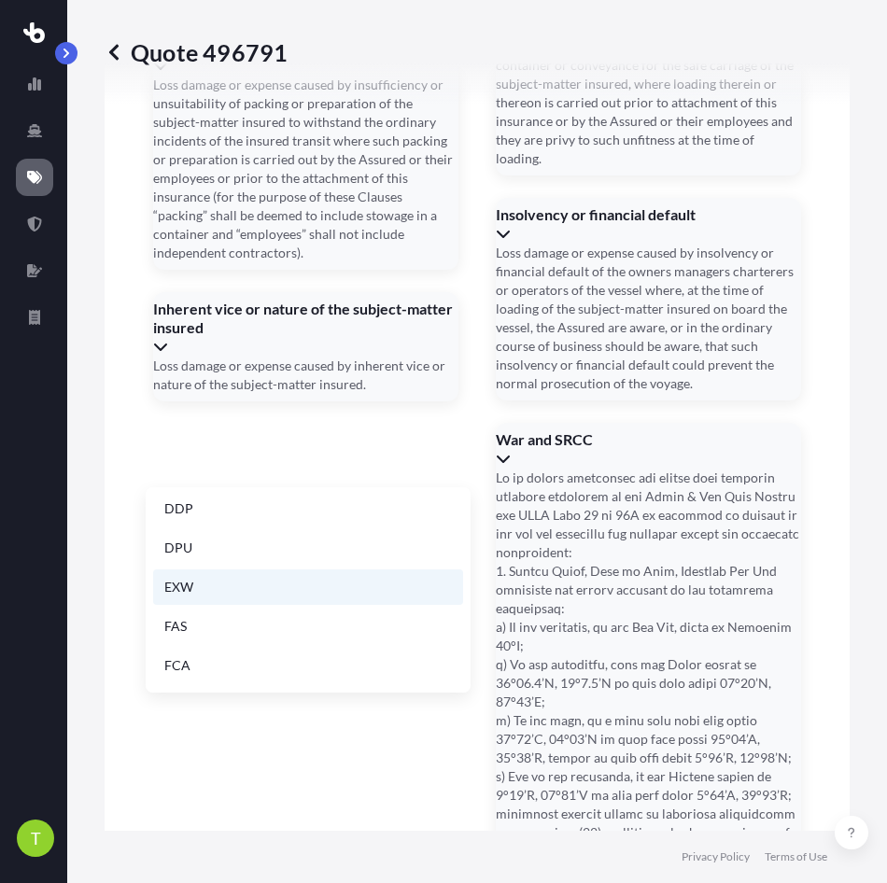
scroll to position [237, 0]
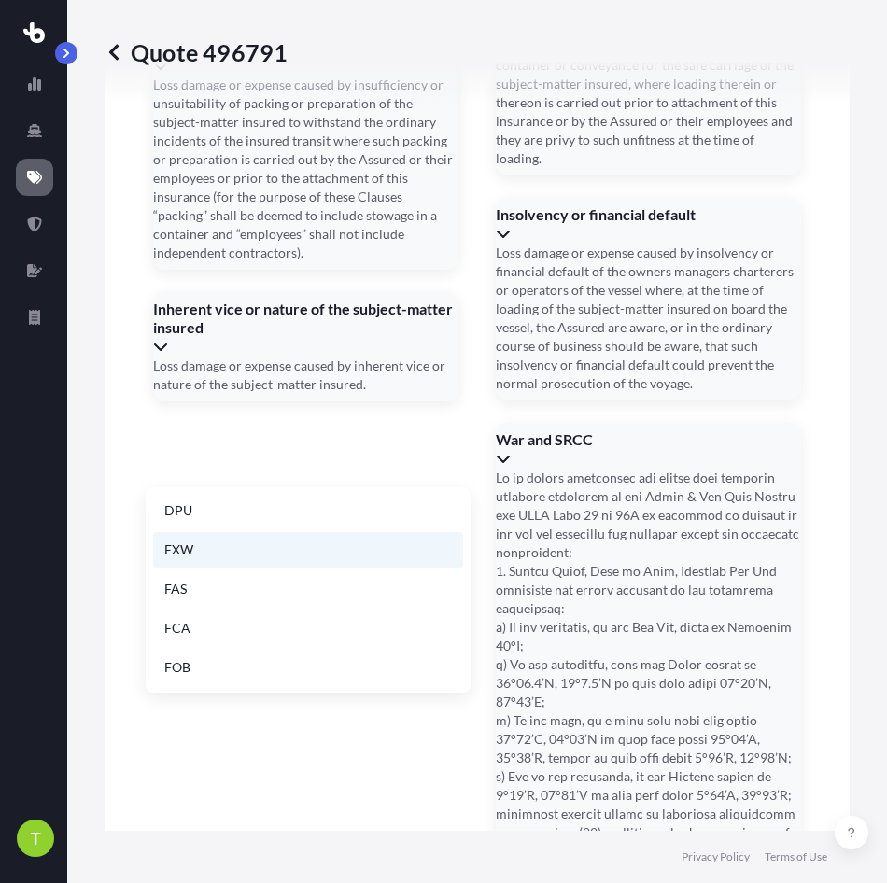
click at [250, 548] on li "EXW" at bounding box center [308, 549] width 310 height 35
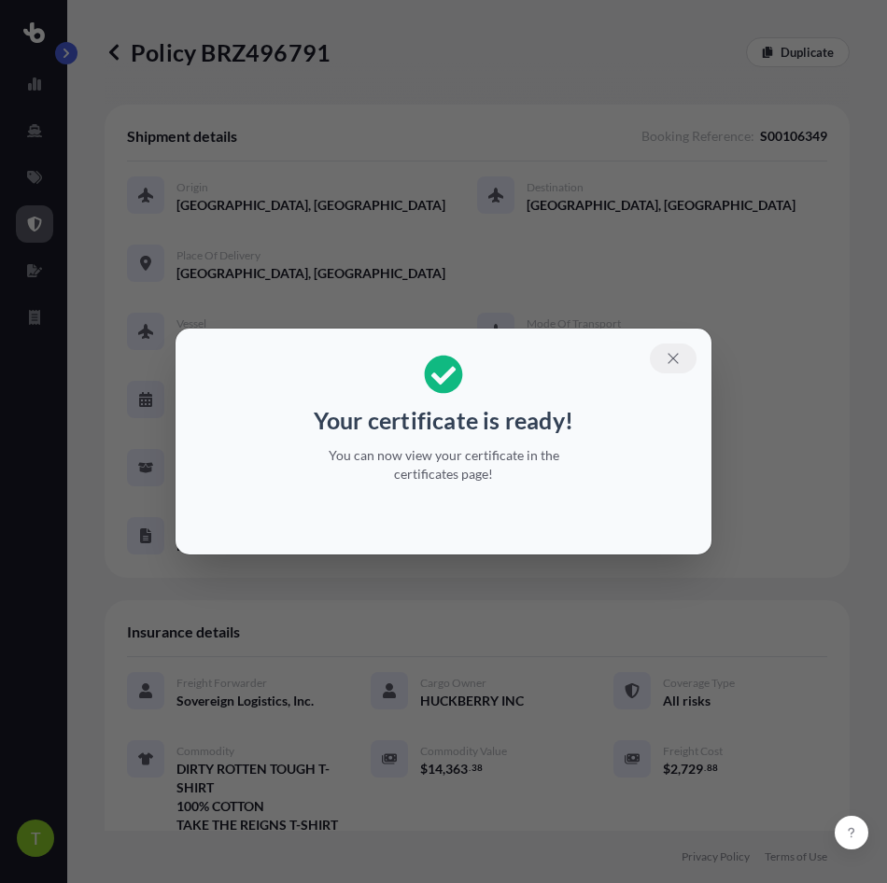
click at [682, 360] on button "button" at bounding box center [673, 358] width 47 height 30
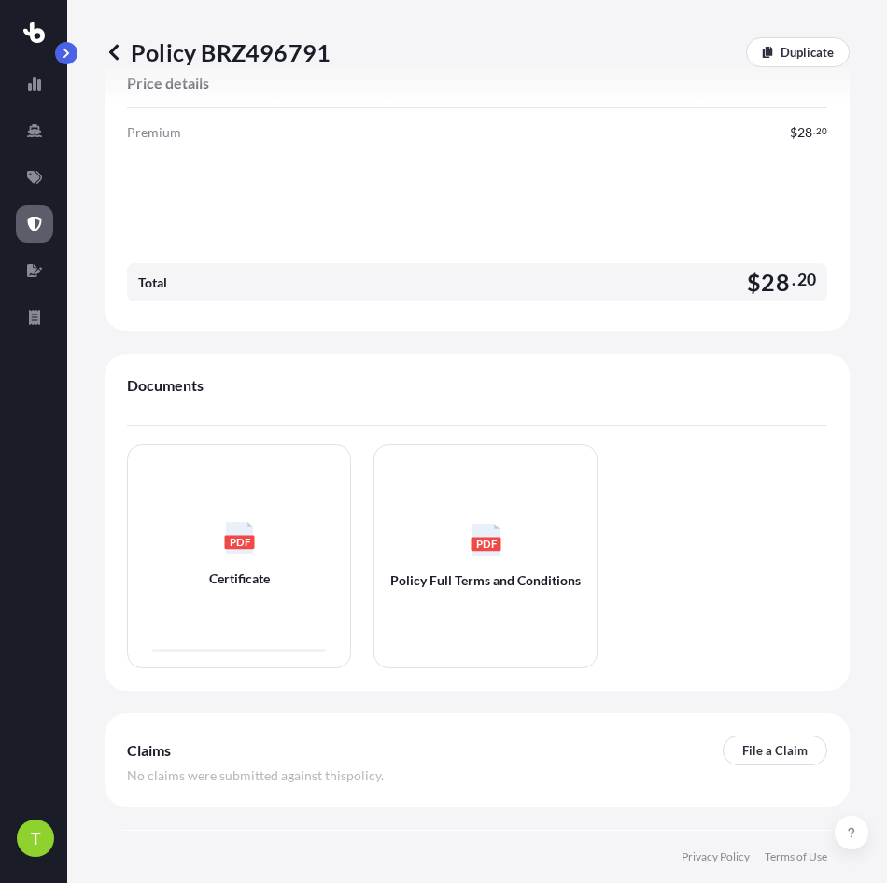
scroll to position [992, 0]
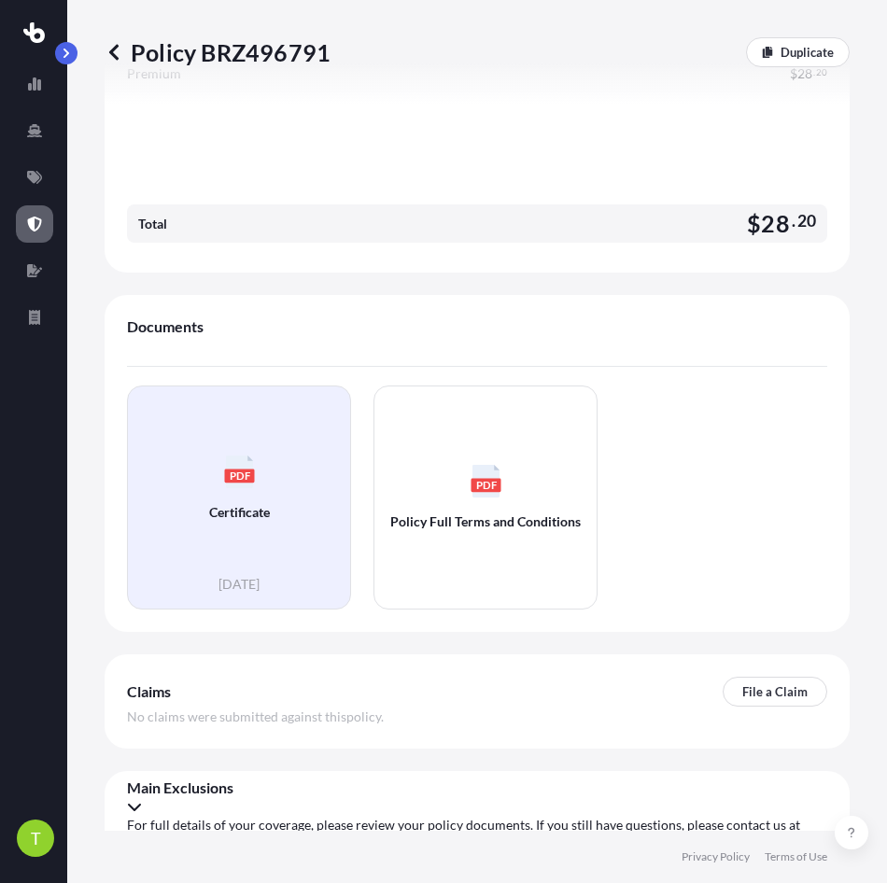
click at [238, 488] on div "PDF Certificate" at bounding box center [239, 488] width 192 height 174
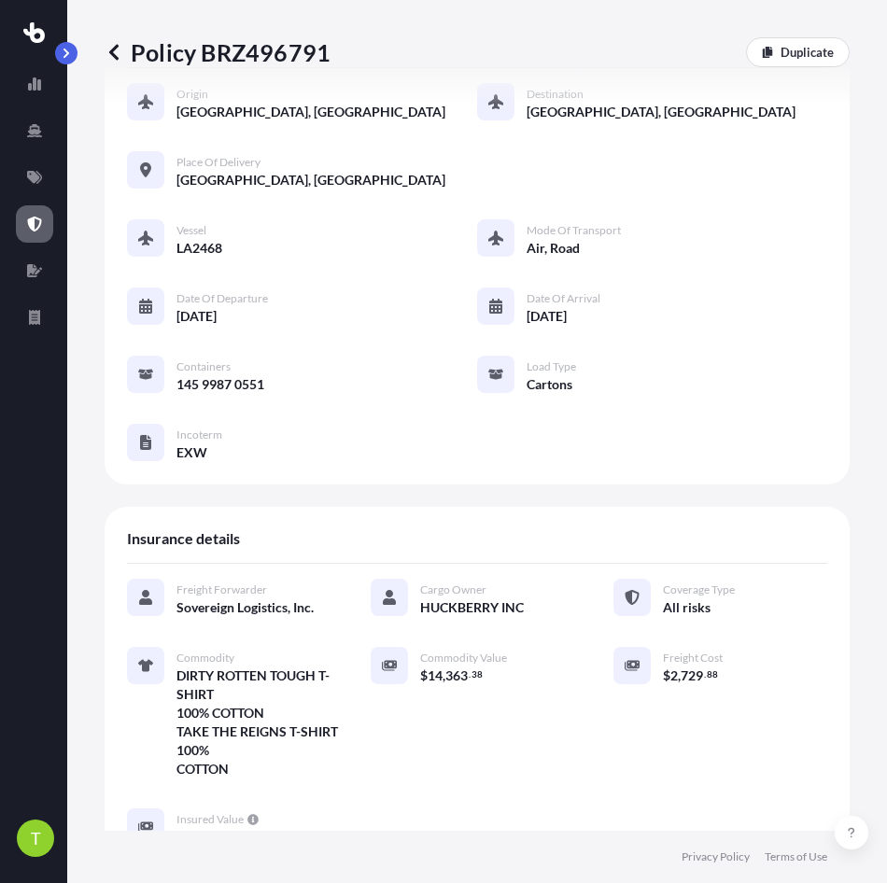
scroll to position [0, 0]
